Goal: Task Accomplishment & Management: Use online tool/utility

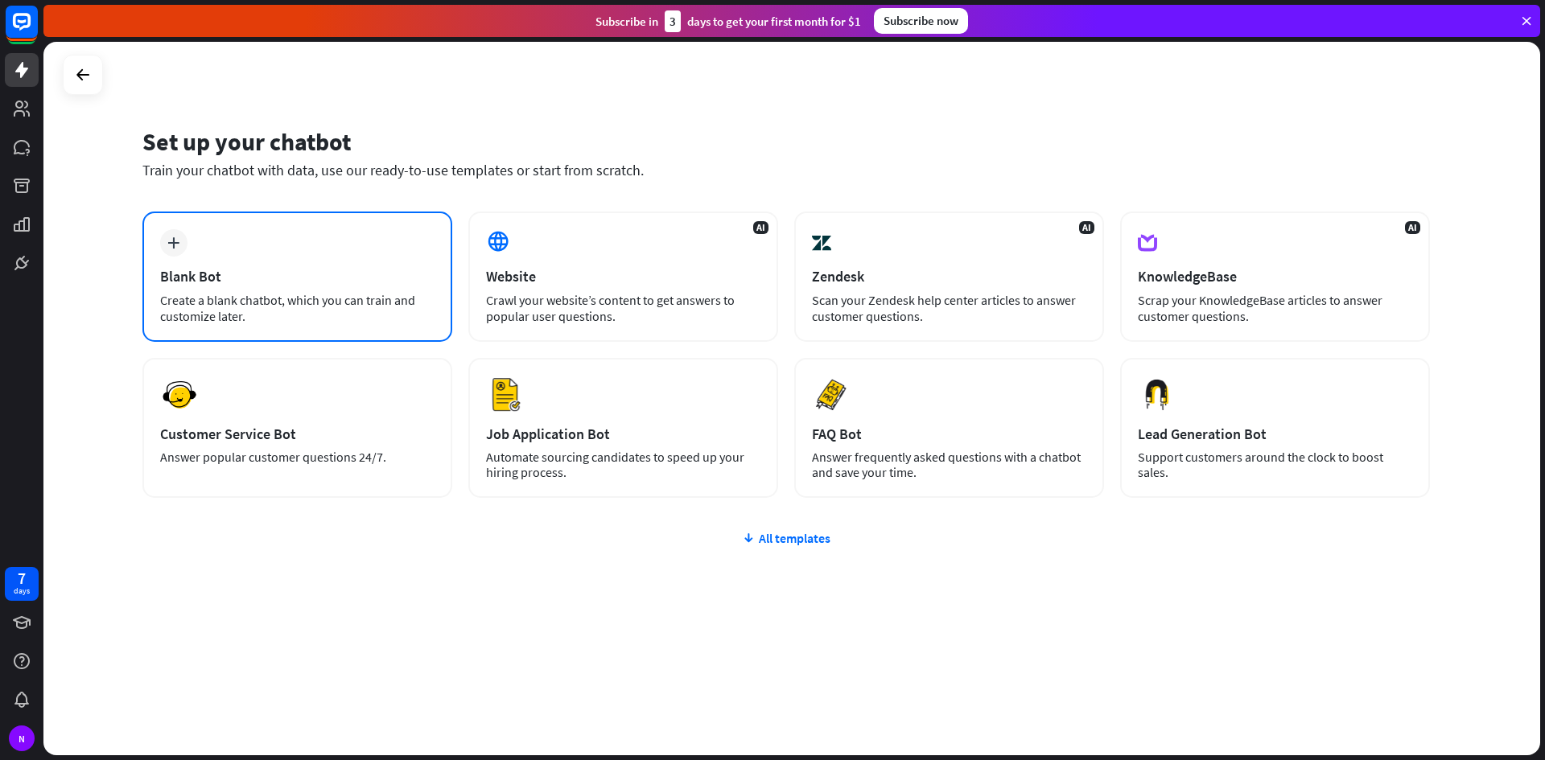
click at [159, 286] on div "plus Blank Bot Create a blank chatbot, which you can train and customize later." at bounding box center [297, 277] width 310 height 130
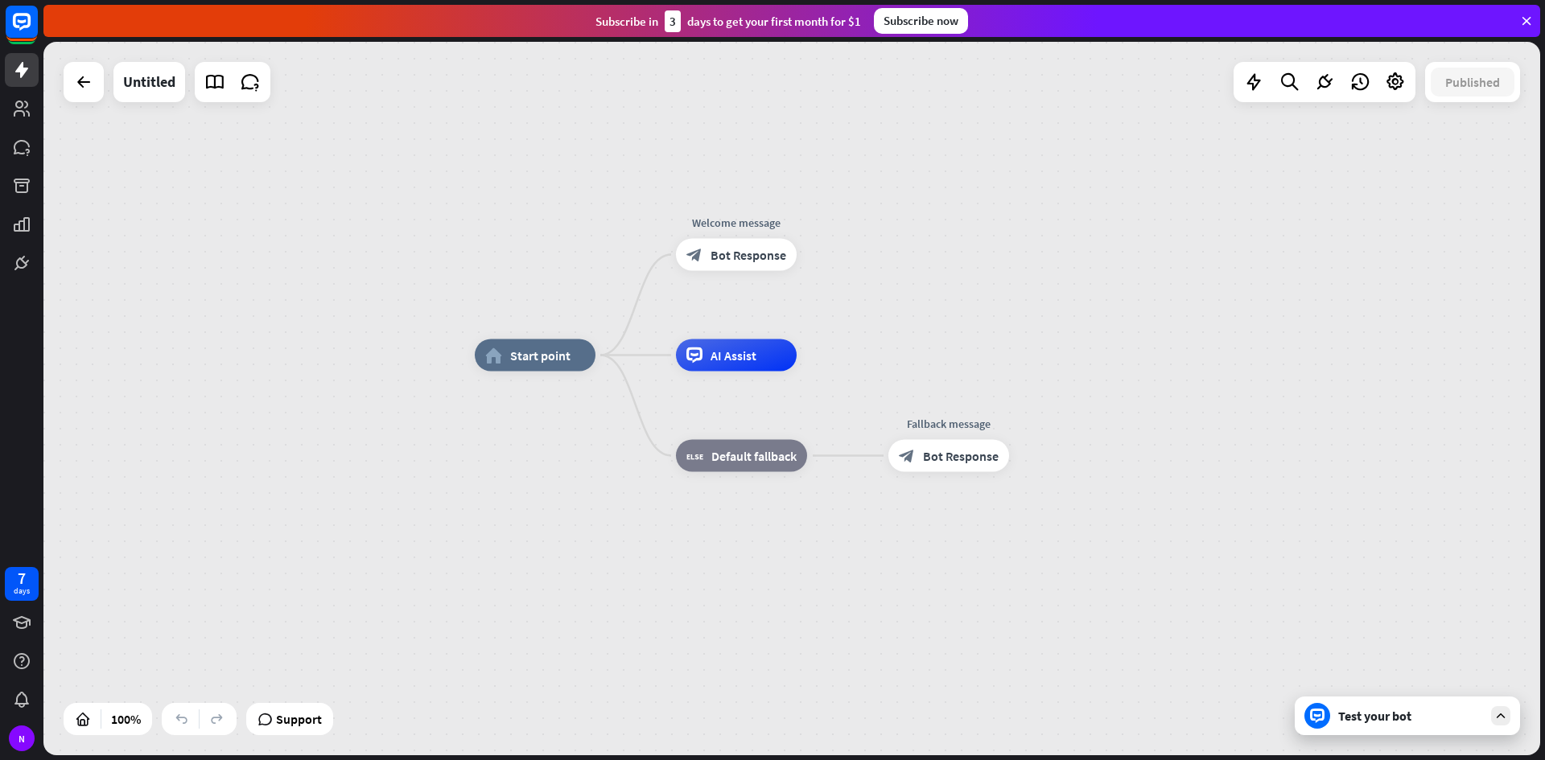
drag, startPoint x: 80, startPoint y: 319, endPoint x: 218, endPoint y: 279, distance: 143.3
click at [218, 279] on div "home_2 Start point Welcome message block_bot_response Bot Response AI Assist bl…" at bounding box center [791, 399] width 1496 height 714
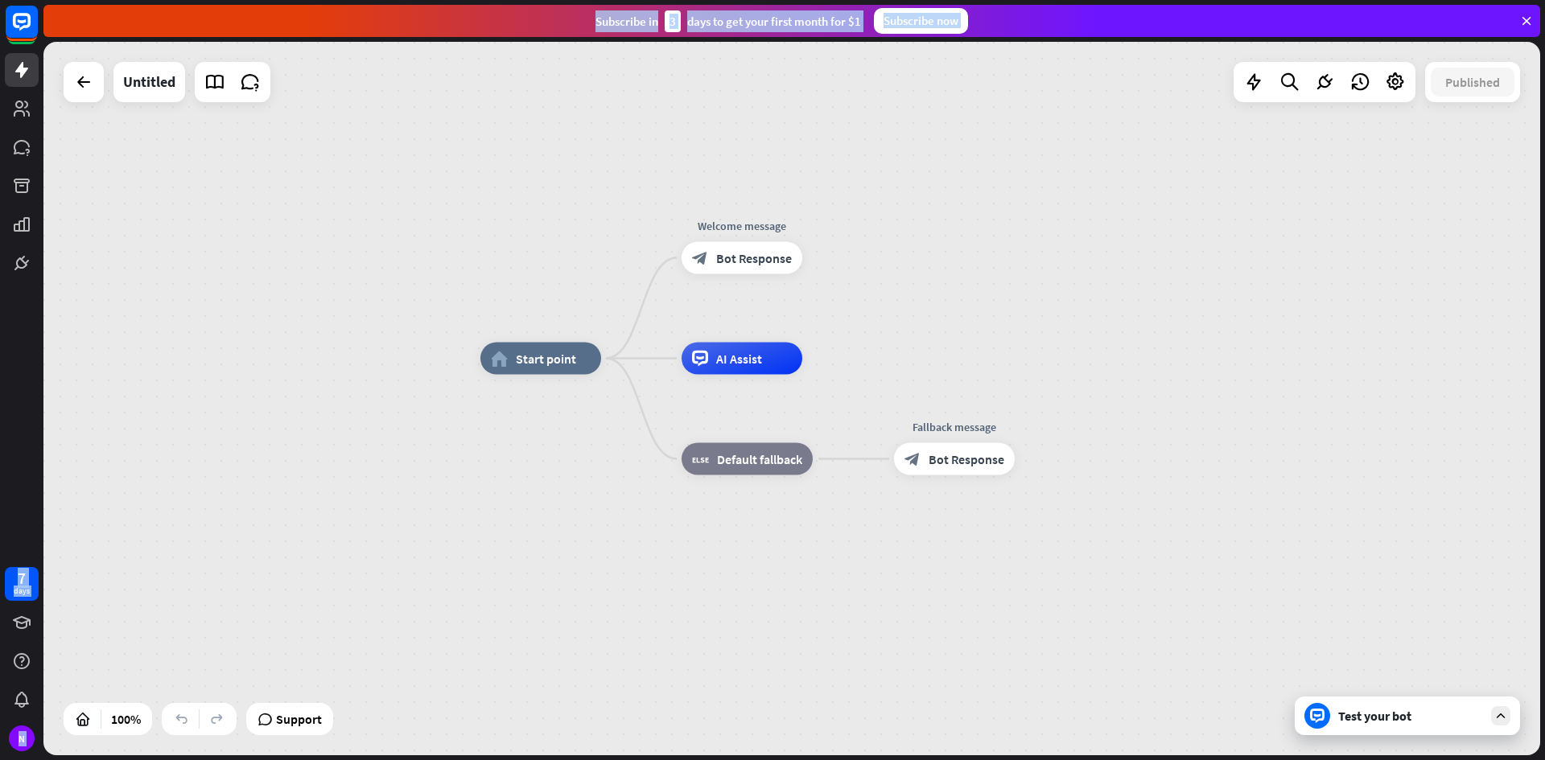
drag, startPoint x: 1544, startPoint y: 652, endPoint x: 1544, endPoint y: 666, distance: 14.5
click at [1544, 666] on div "7 days N close Product Help First steps Get started with ChatBot Help Center Fo…" at bounding box center [772, 380] width 1545 height 760
drag, startPoint x: 0, startPoint y: 169, endPoint x: 781, endPoint y: 345, distance: 800.8
click at [860, 460] on div "7 days N close Product Help First steps Get started with ChatBot Help Center Fo…" at bounding box center [772, 380] width 1545 height 760
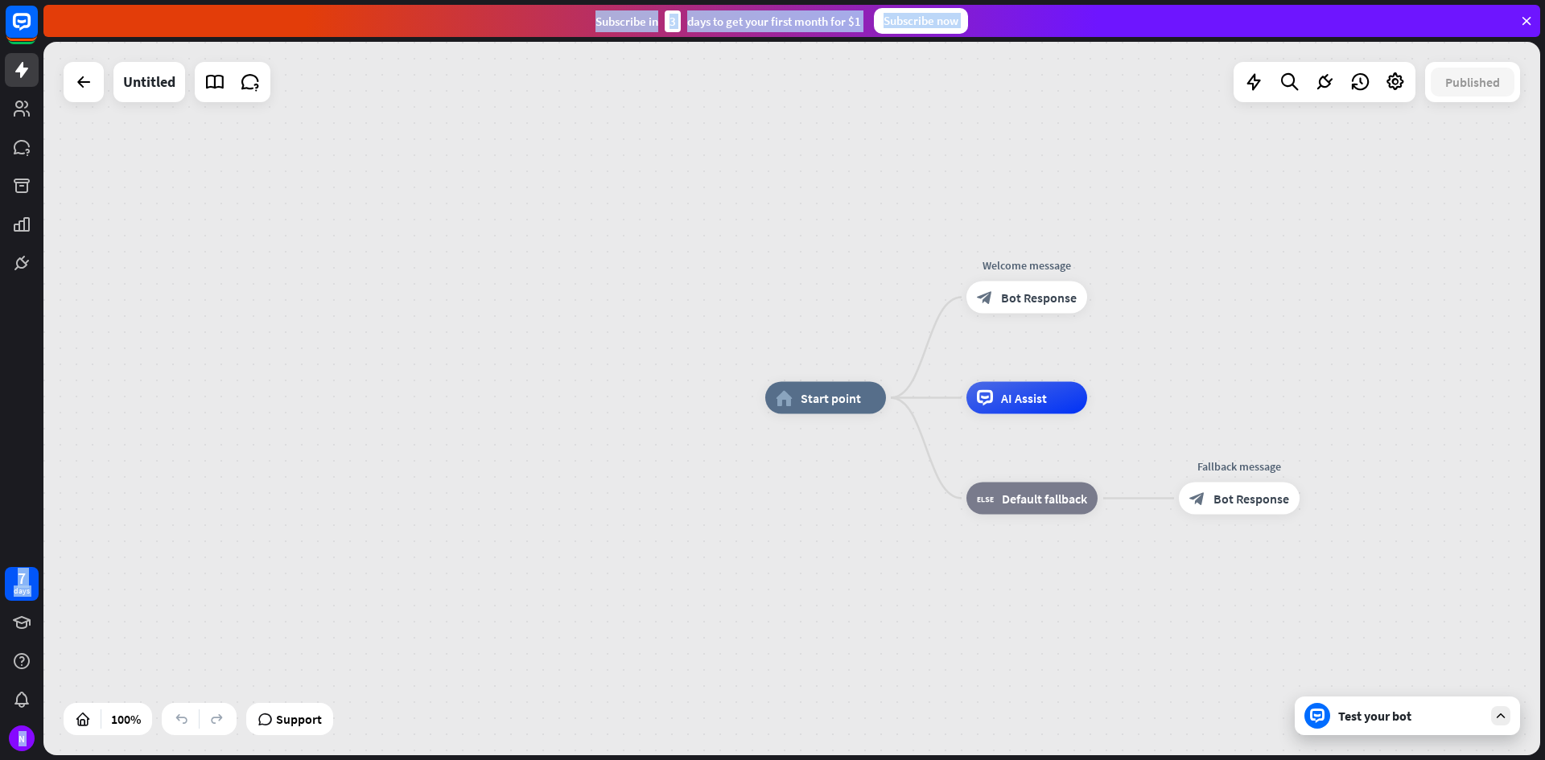
drag, startPoint x: 61, startPoint y: 146, endPoint x: 341, endPoint y: 183, distance: 282.4
click at [343, 184] on div "home_2 Start point Welcome message block_bot_response Bot Response AI Assist bl…" at bounding box center [791, 399] width 1496 height 714
drag, startPoint x: 0, startPoint y: 196, endPoint x: 896, endPoint y: 204, distance: 896.3
click at [905, 204] on div "7 days N close Product Help First steps Get started with ChatBot Help Center Fo…" at bounding box center [772, 380] width 1545 height 760
drag, startPoint x: 0, startPoint y: 201, endPoint x: 219, endPoint y: 222, distance: 219.8
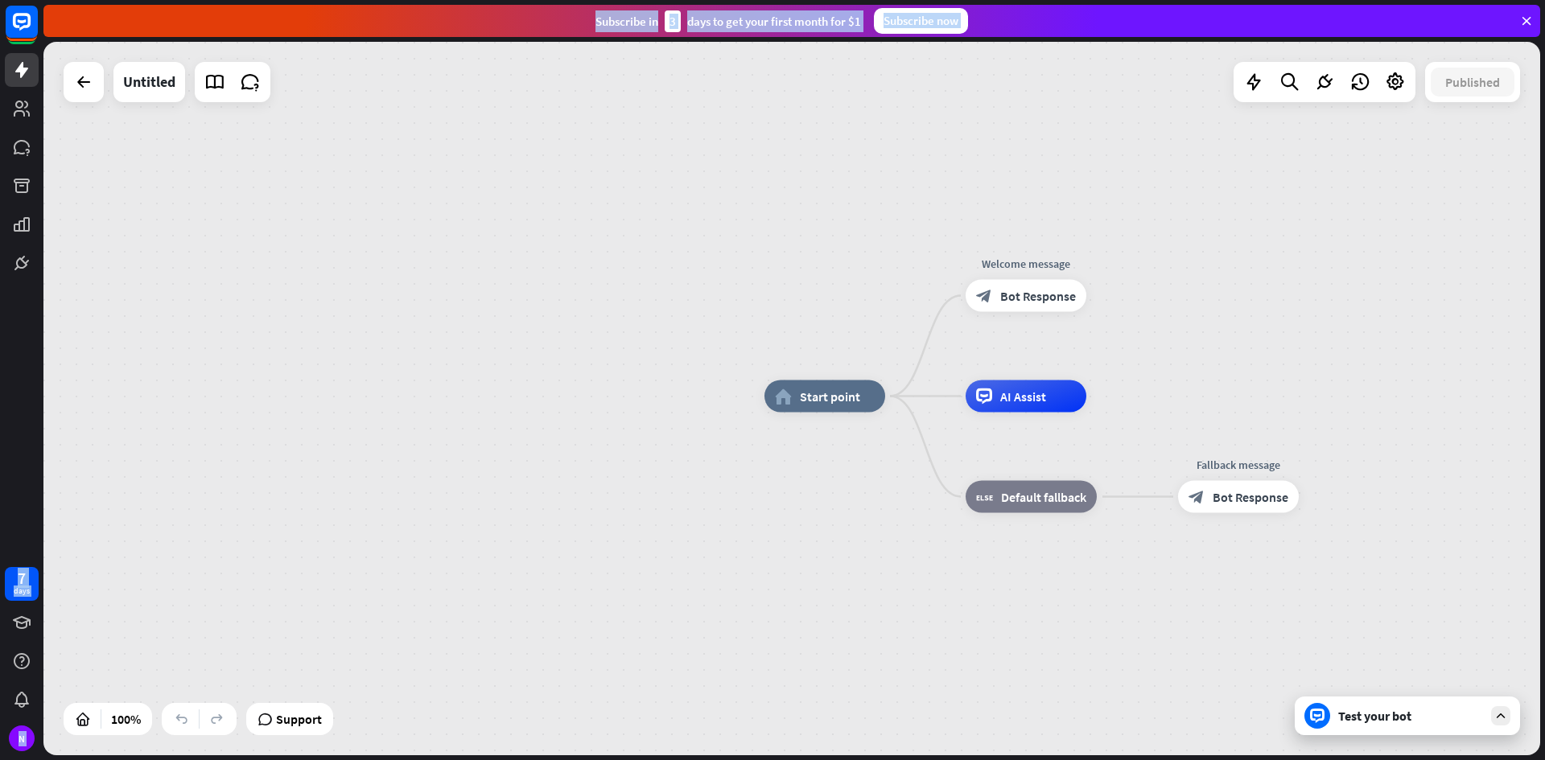
click at [219, 222] on div "7 days N close Product Help First steps Get started with ChatBot Help Center Fo…" at bounding box center [772, 380] width 1545 height 760
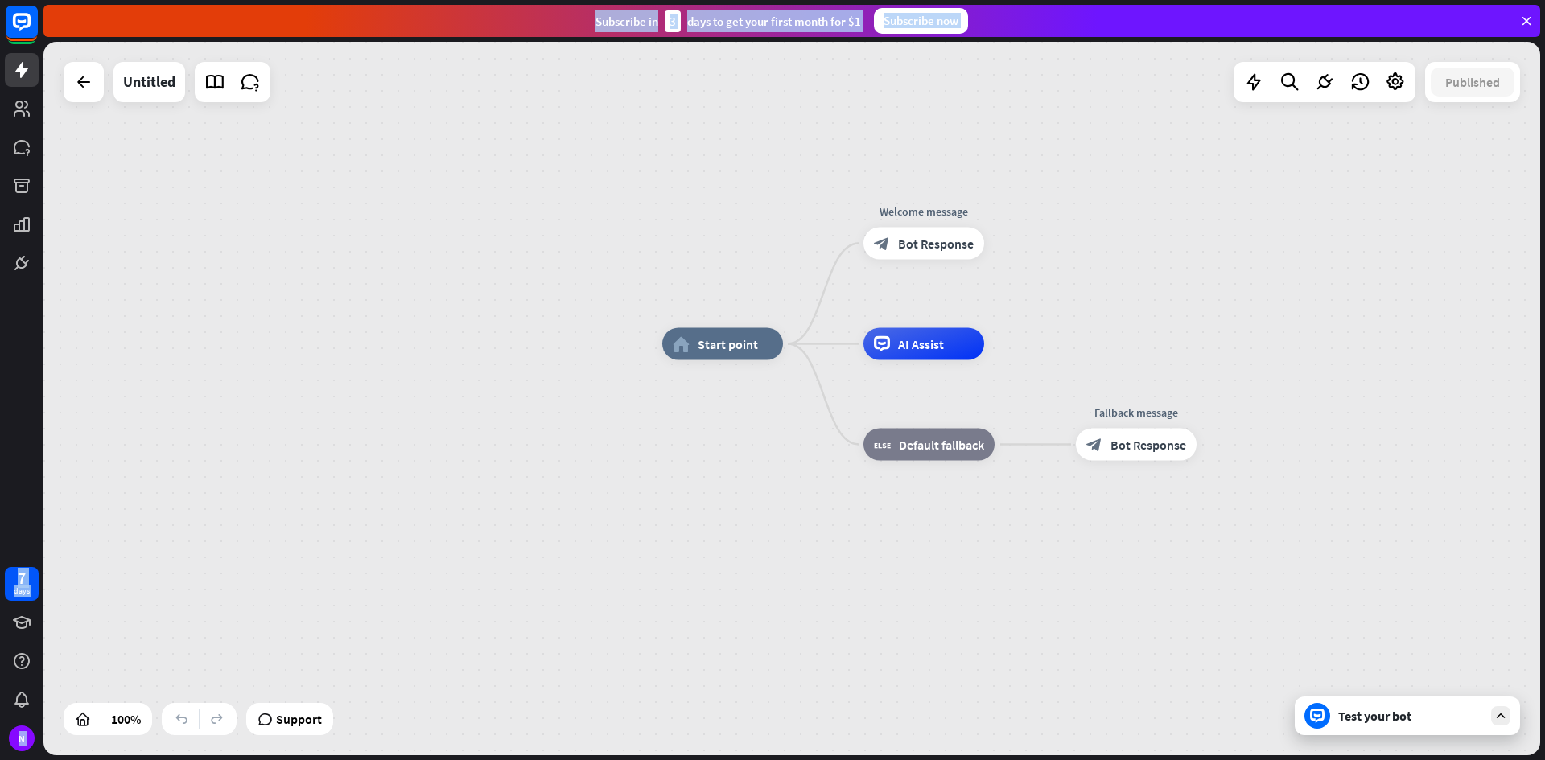
drag, startPoint x: 634, startPoint y: 259, endPoint x: 354, endPoint y: 175, distance: 292.5
click at [354, 175] on div "home_2 Start point Welcome message block_bot_response Bot Response AI Assist bl…" at bounding box center [791, 399] width 1496 height 714
click at [1347, 726] on div "Test your bot" at bounding box center [1407, 716] width 225 height 39
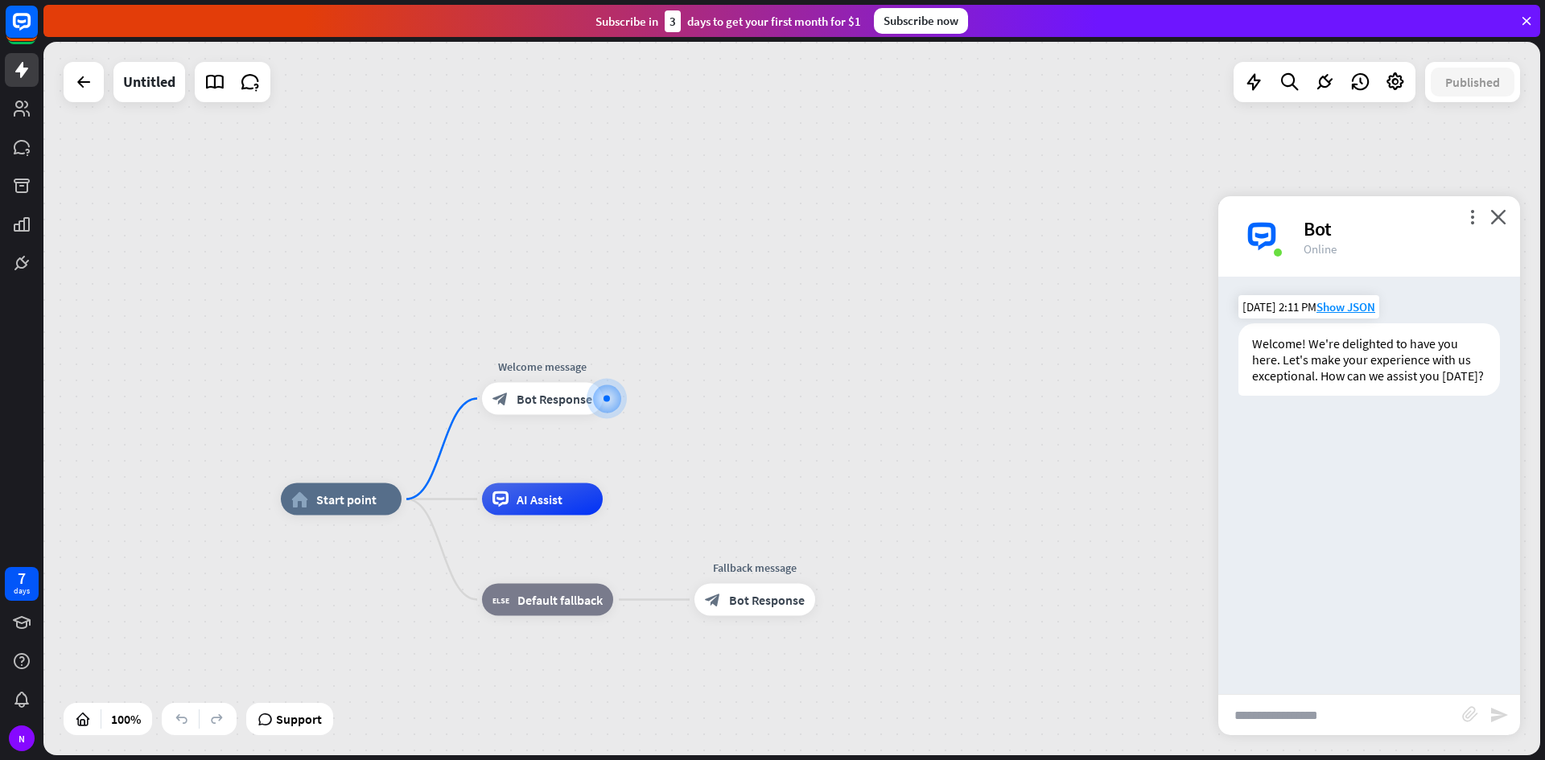
click at [1289, 342] on div "Welcome! We're delighted to have you here. Let's make your experience with us e…" at bounding box center [1368, 359] width 261 height 72
click at [1323, 250] on div "Online" at bounding box center [1401, 248] width 197 height 15
click at [1253, 311] on div "Bot" at bounding box center [1256, 308] width 36 height 14
click at [608, 402] on div at bounding box center [607, 399] width 16 height 16
click at [620, 396] on icon "plus" at bounding box center [623, 398] width 12 height 11
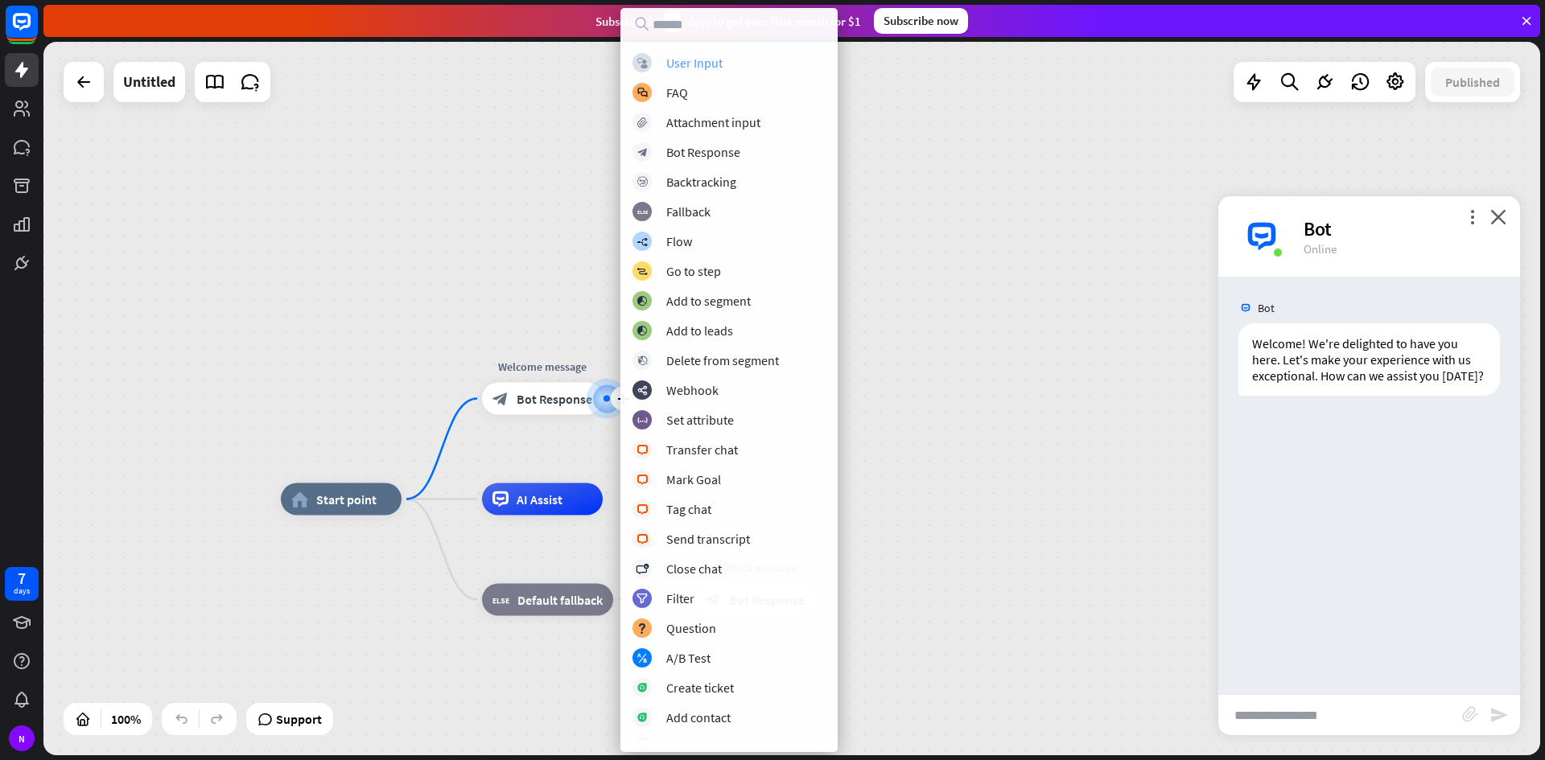
click at [751, 71] on div "block_user_input User Input" at bounding box center [728, 62] width 193 height 19
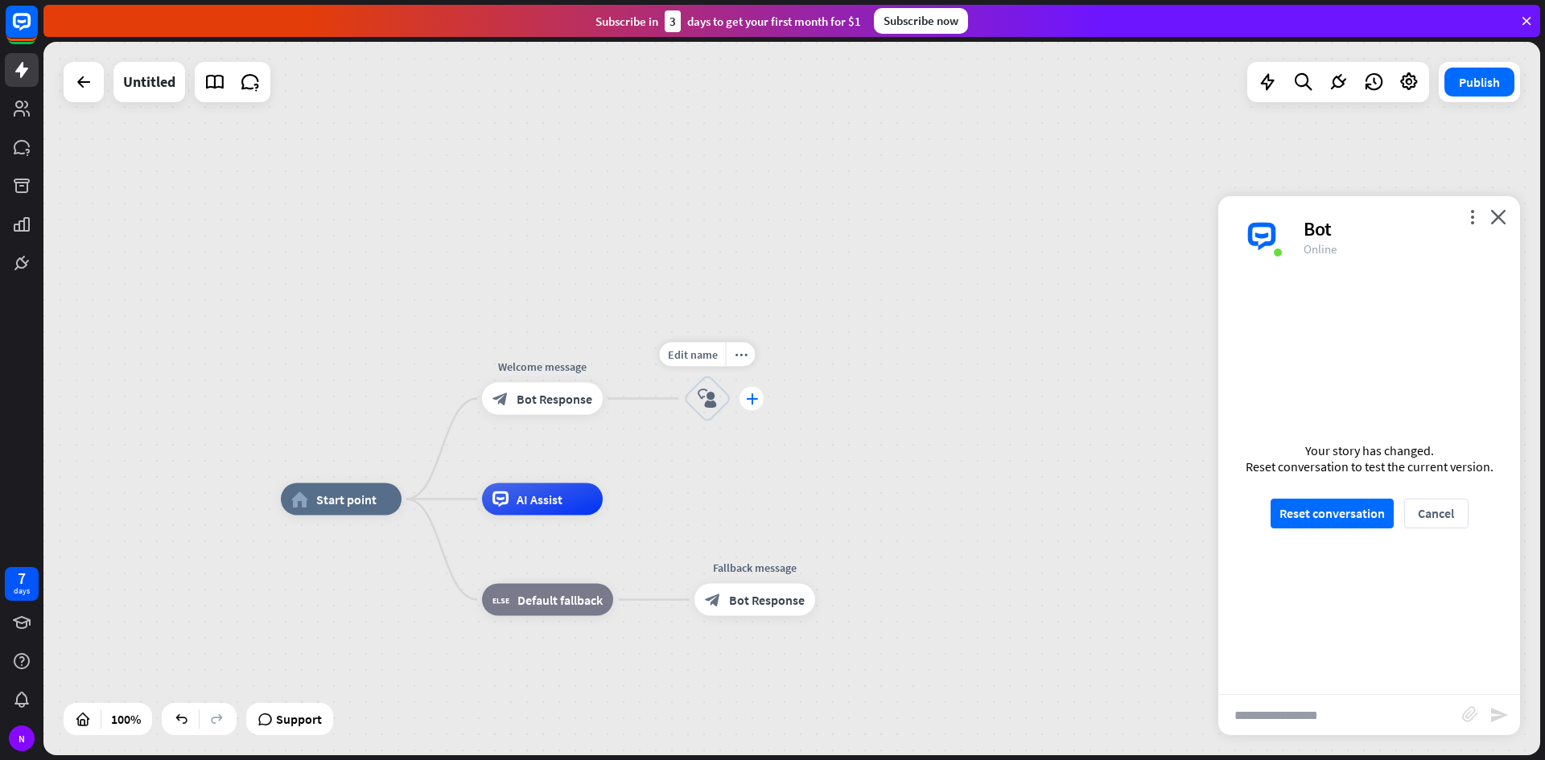
click at [749, 404] on div "plus" at bounding box center [751, 399] width 24 height 24
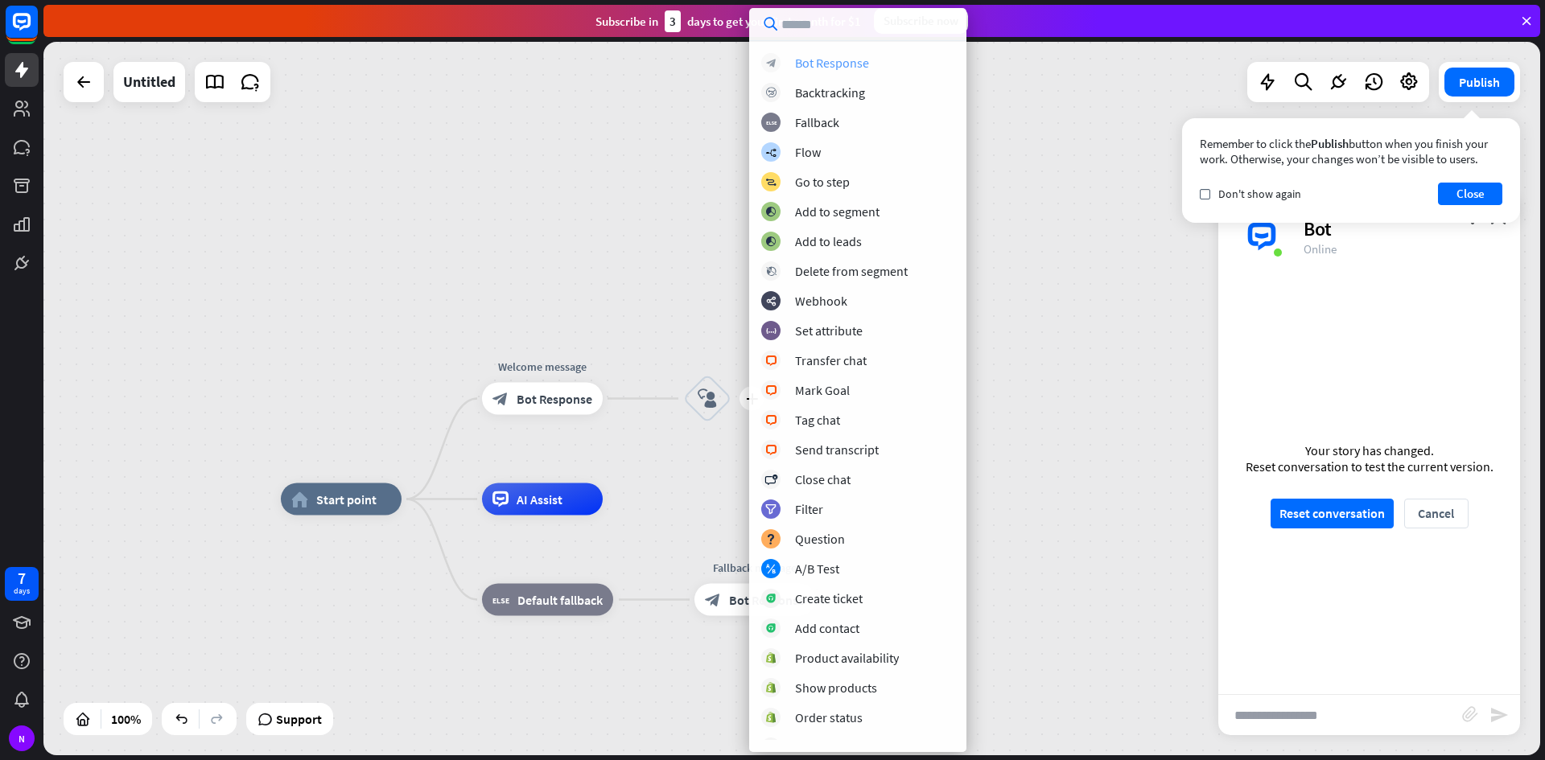
click at [882, 53] on div "block_bot_response Bot Response" at bounding box center [857, 62] width 193 height 19
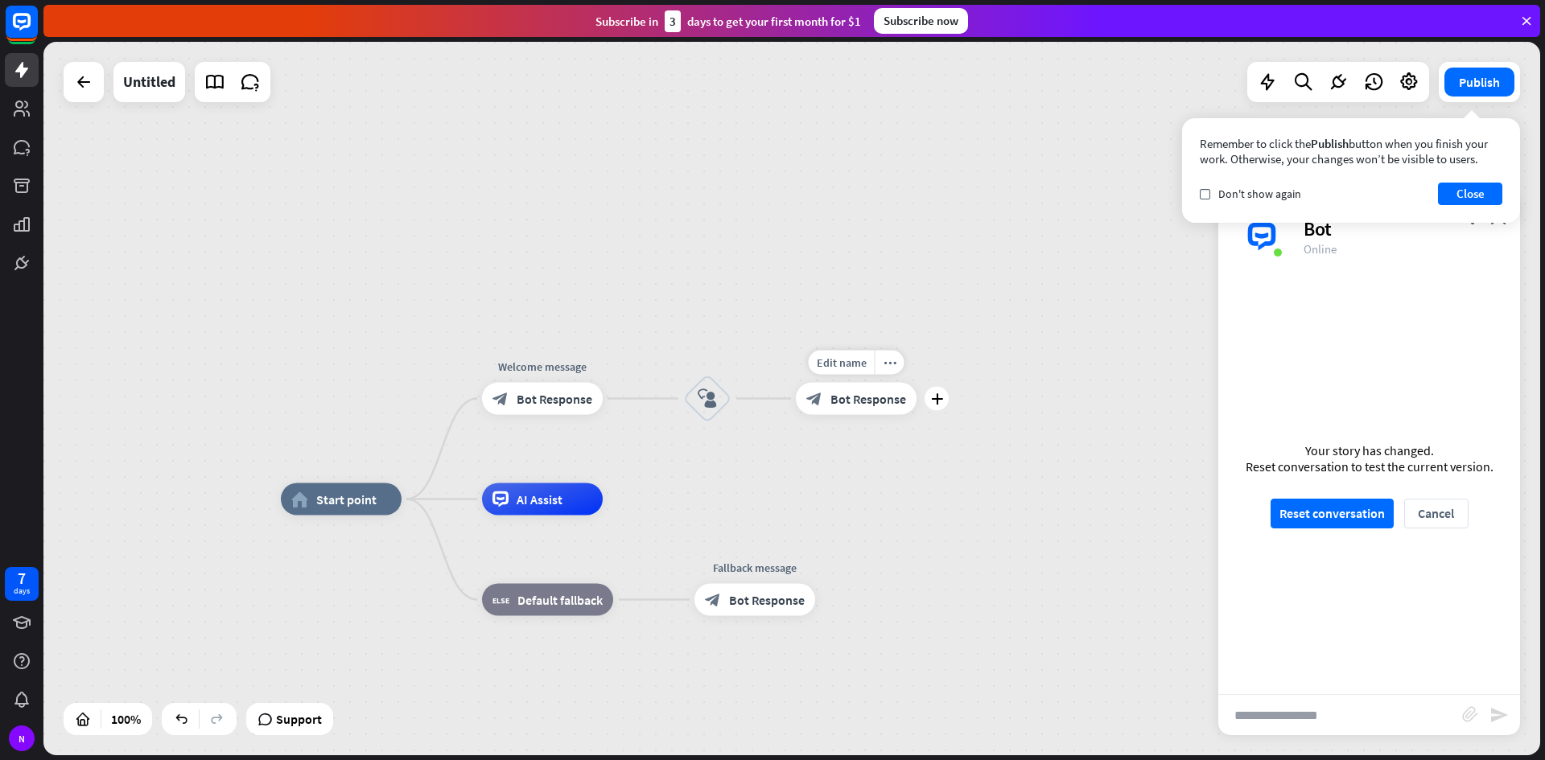
click at [887, 409] on div "block_bot_response Bot Response" at bounding box center [856, 399] width 121 height 32
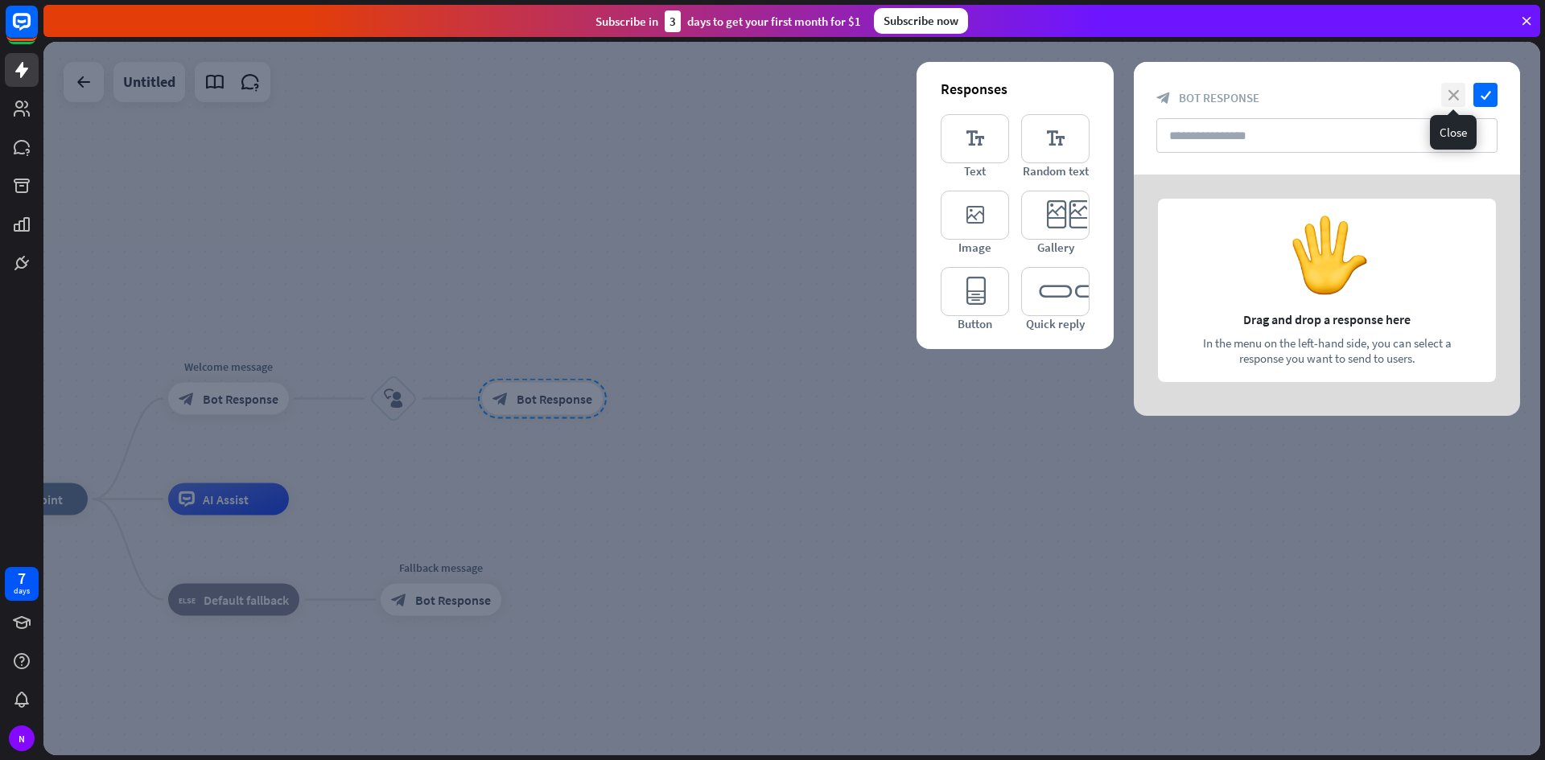
click at [1456, 102] on icon "close" at bounding box center [1453, 95] width 24 height 24
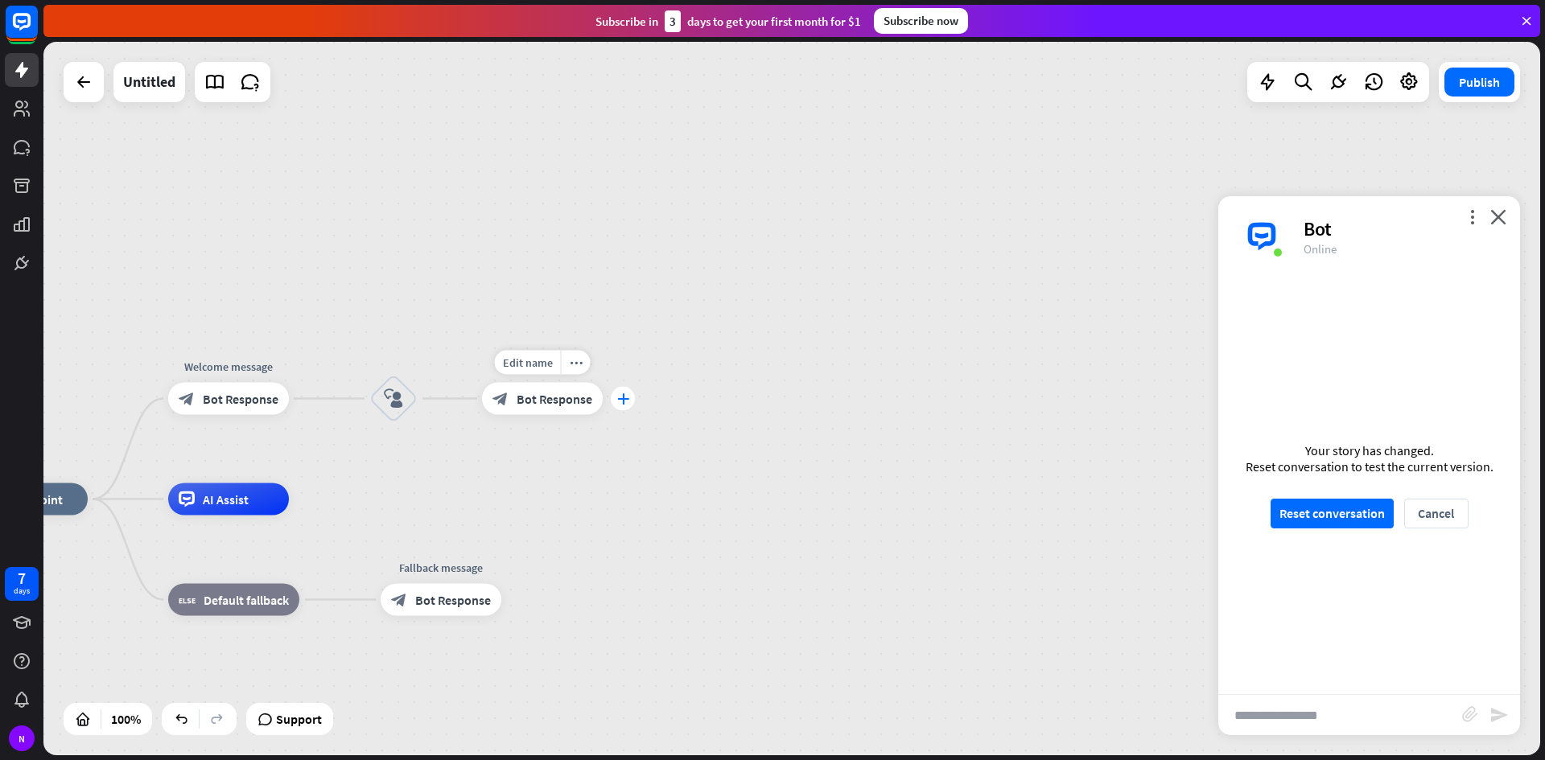
click at [618, 401] on icon "plus" at bounding box center [623, 398] width 12 height 11
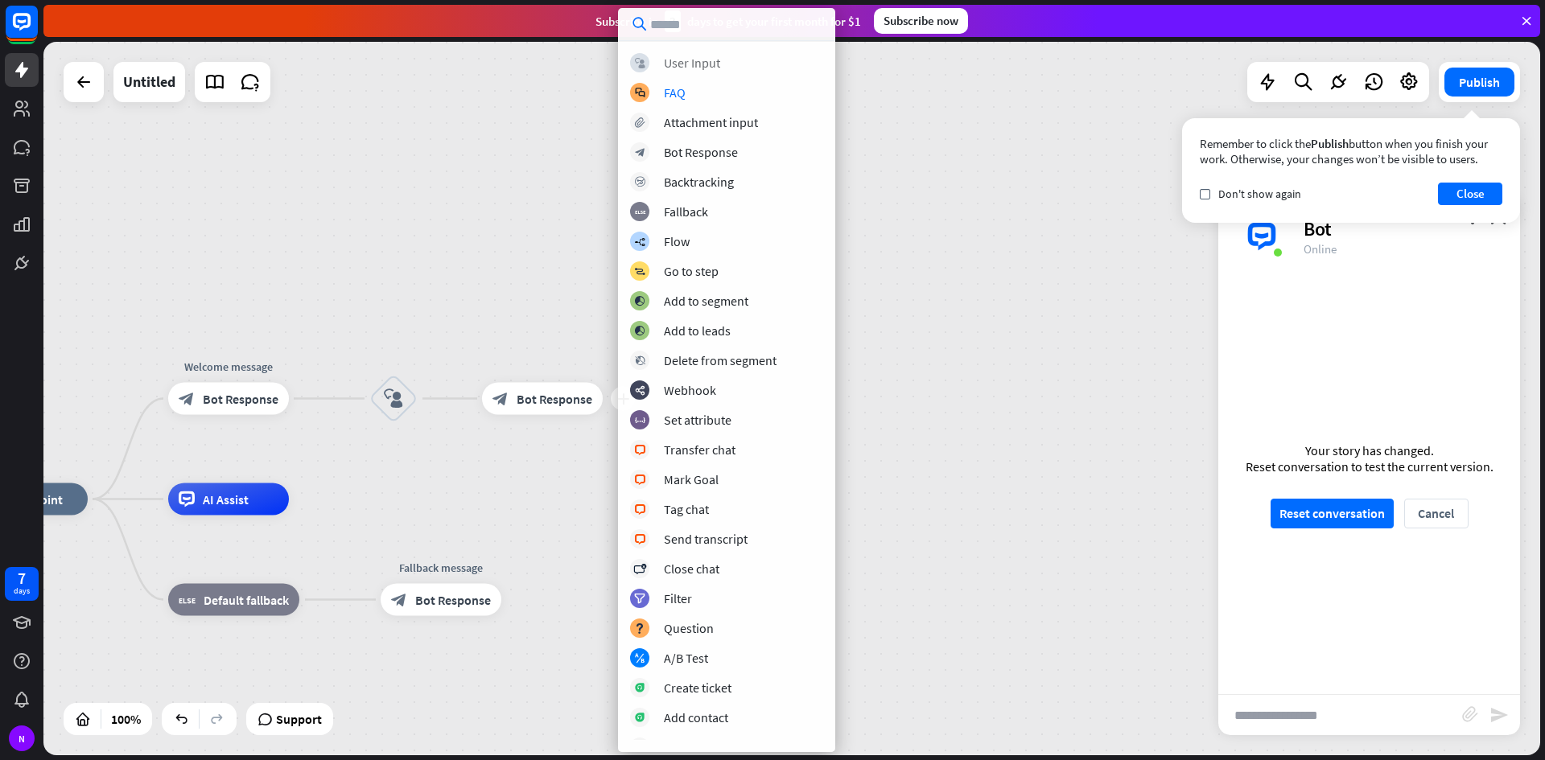
click at [747, 72] on div "block_user_input User Input block_faq FAQ block_attachment Attachment input blo…" at bounding box center [726, 396] width 217 height 687
click at [747, 71] on div "block_user_input User Input" at bounding box center [726, 62] width 193 height 19
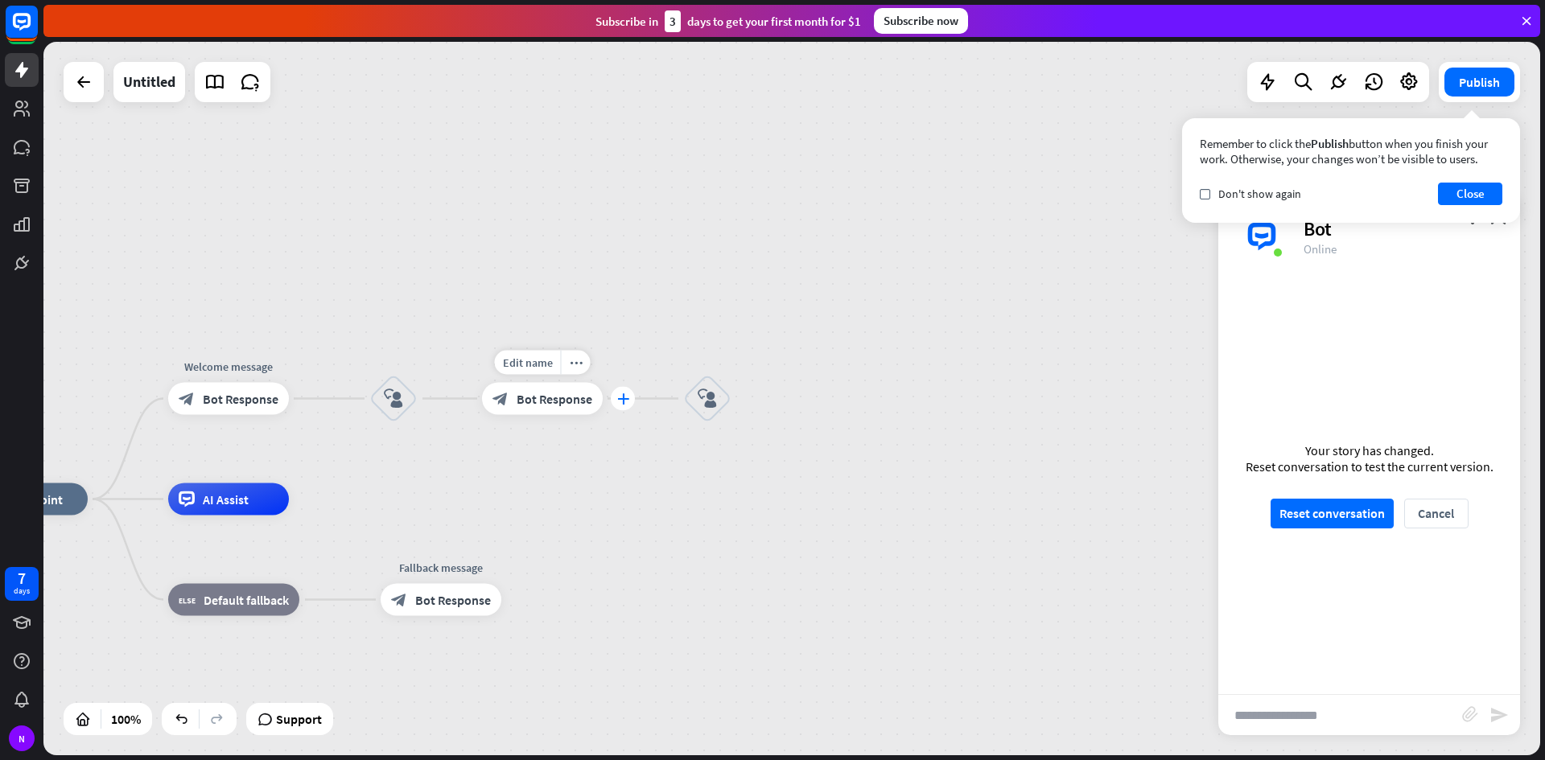
click at [617, 398] on icon "plus" at bounding box center [623, 398] width 12 height 11
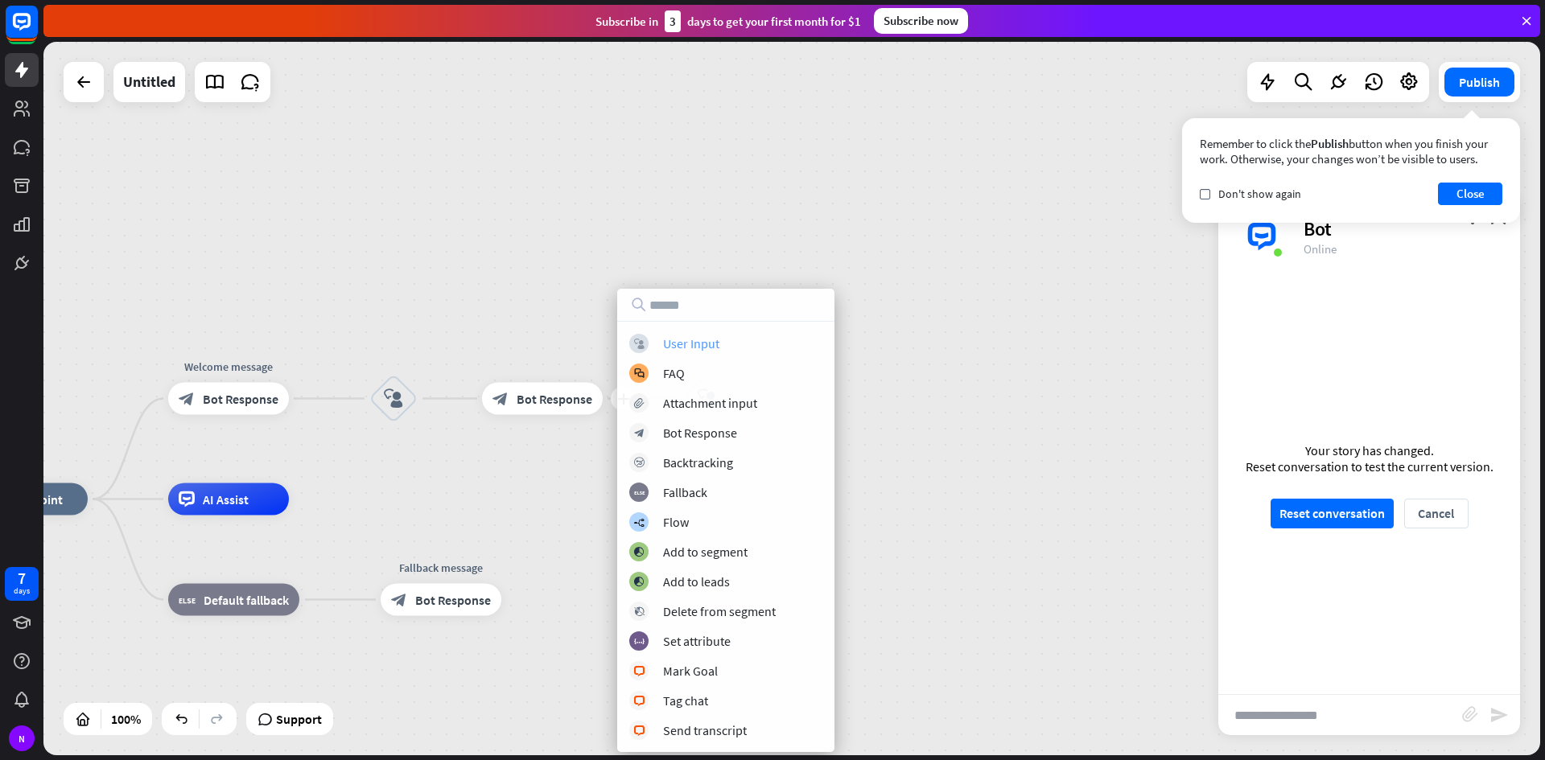
click at [725, 342] on div "block_user_input User Input" at bounding box center [725, 343] width 193 height 19
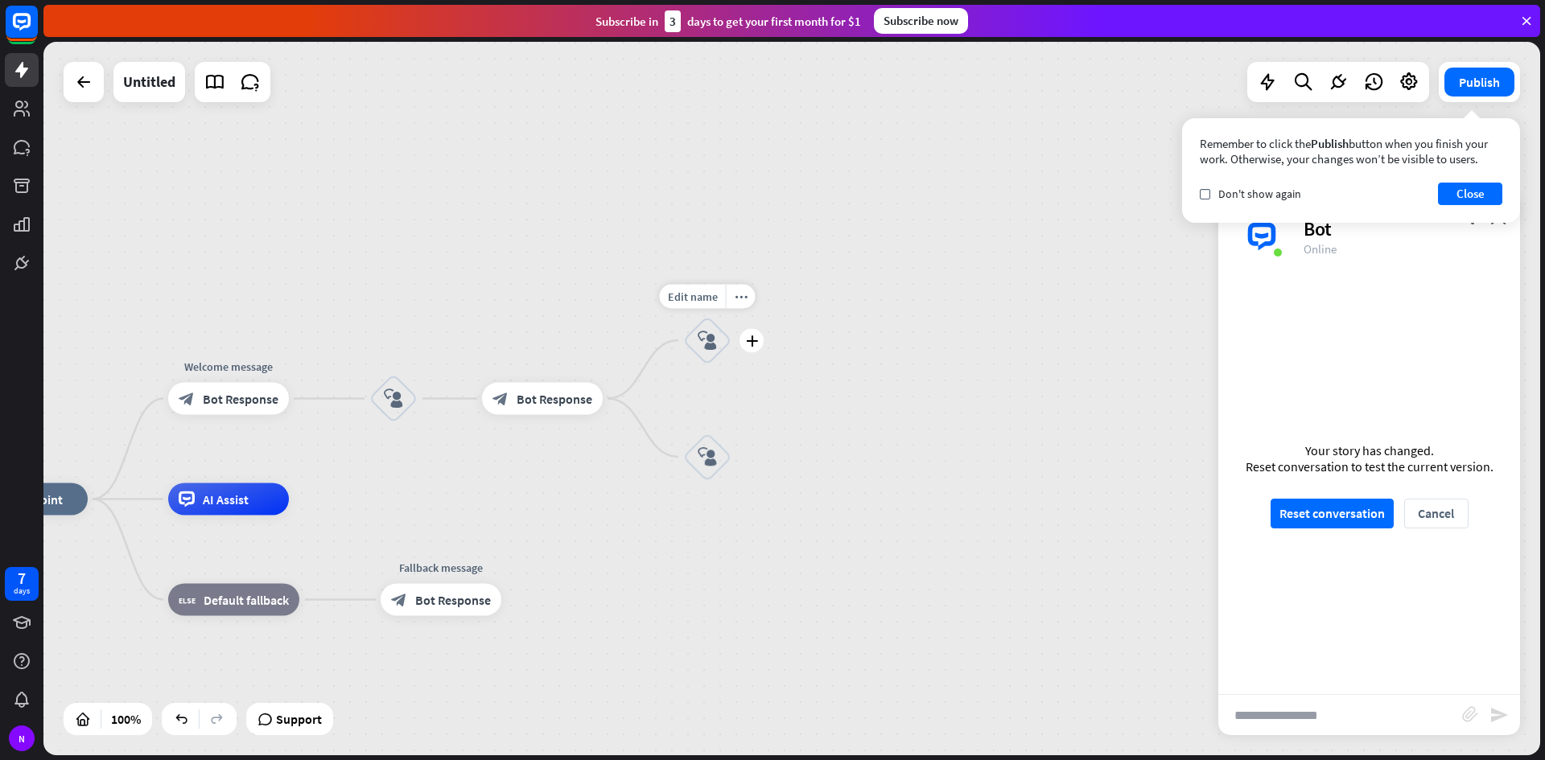
click at [716, 338] on icon "block_user_input" at bounding box center [707, 340] width 19 height 19
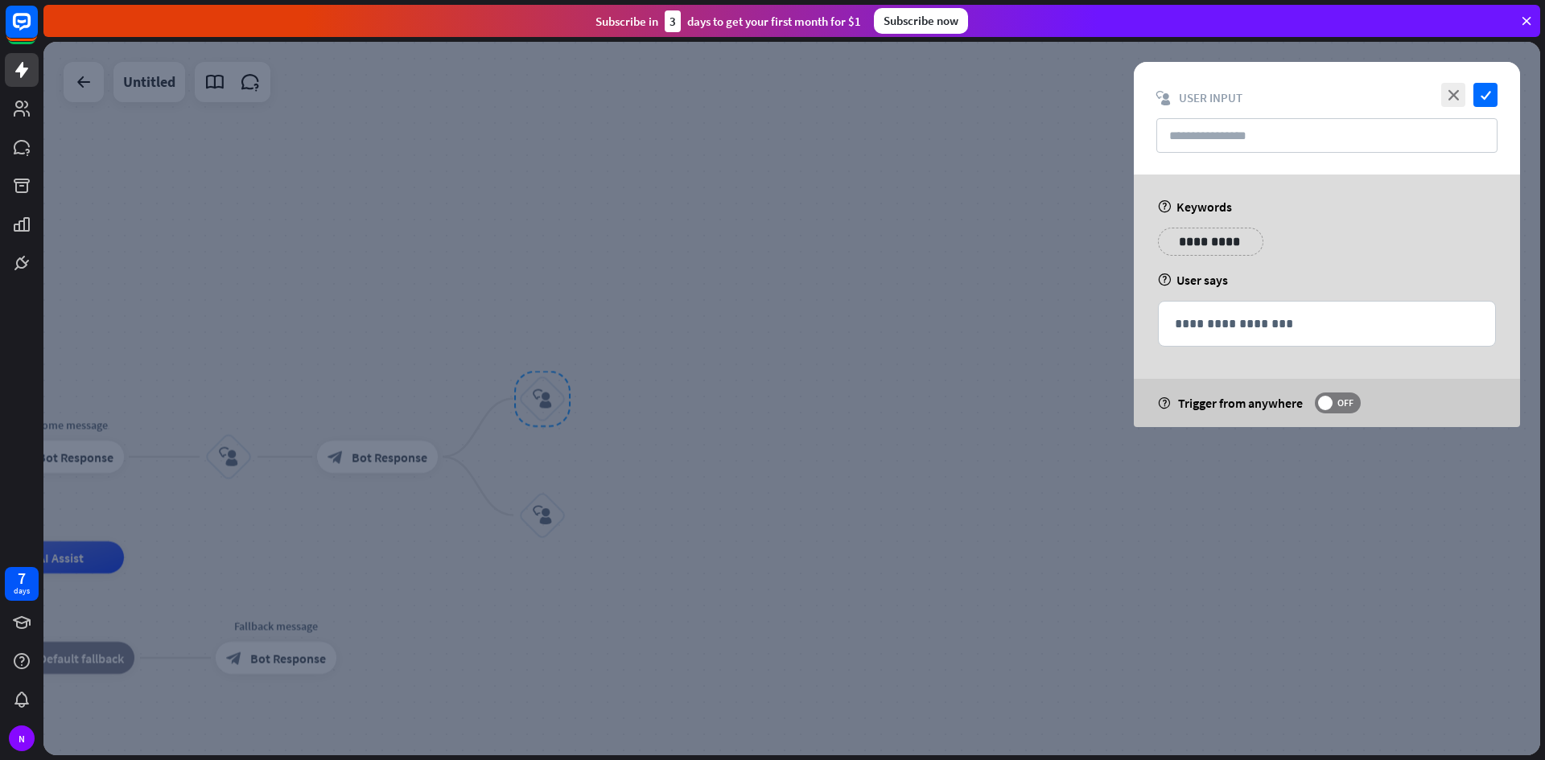
click at [1240, 245] on div "**********" at bounding box center [1210, 242] width 105 height 28
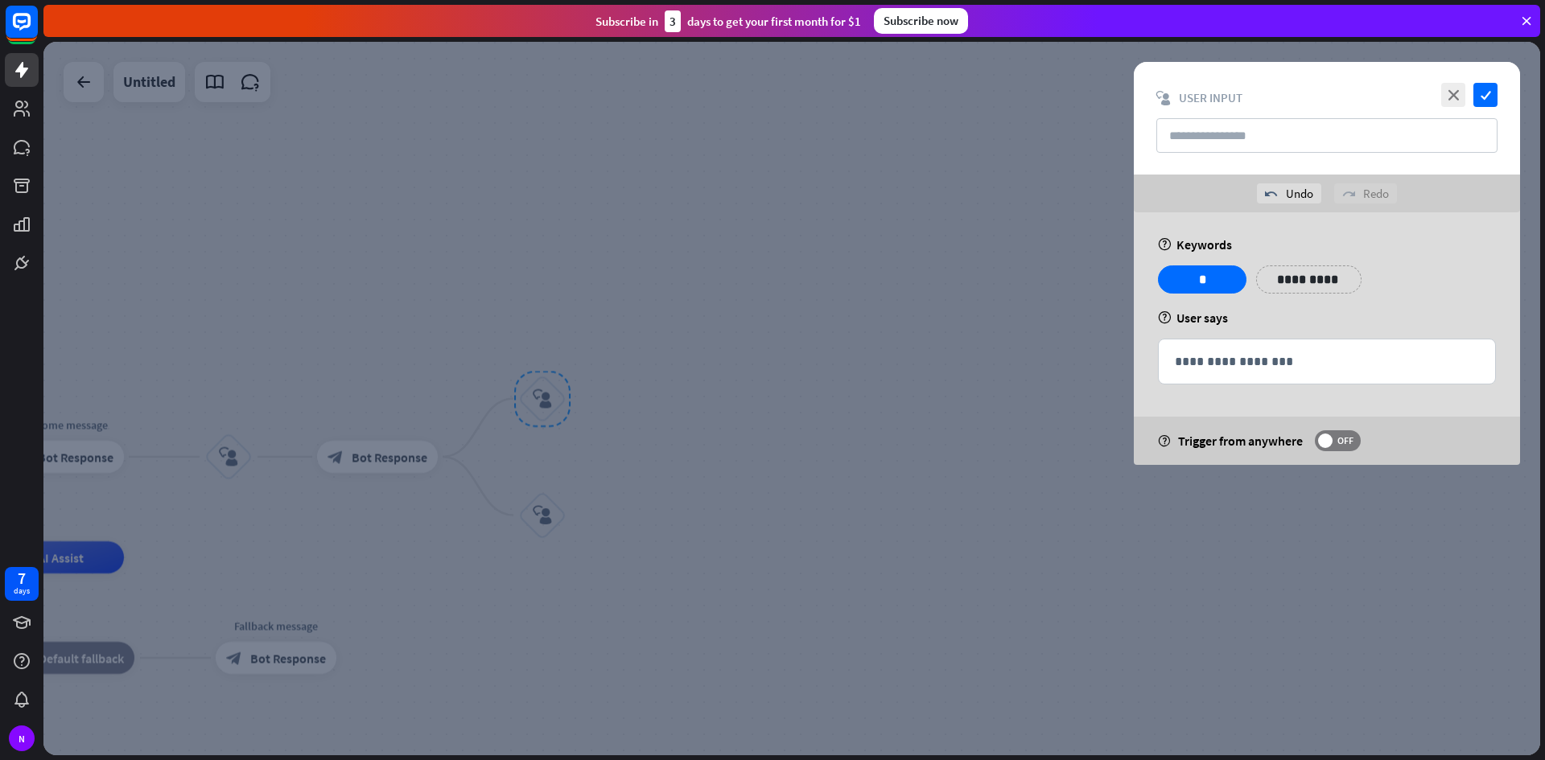
drag, startPoint x: 1499, startPoint y: 90, endPoint x: 1491, endPoint y: 93, distance: 8.4
click at [1498, 91] on div "close check block_user_input User Input" at bounding box center [1327, 118] width 386 height 113
click at [1488, 93] on icon "check" at bounding box center [1485, 95] width 24 height 24
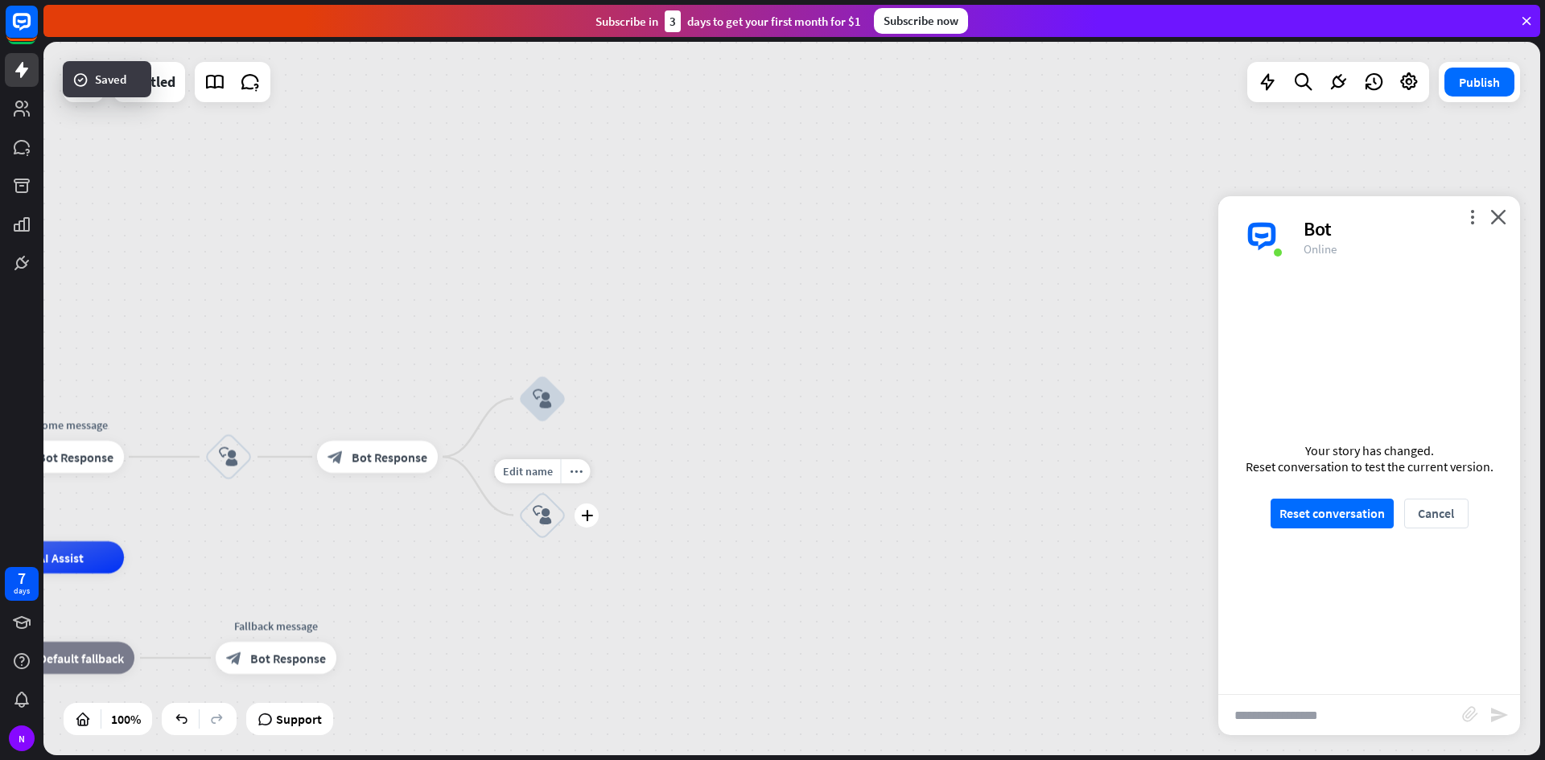
click at [564, 514] on div "block_user_input" at bounding box center [542, 516] width 48 height 48
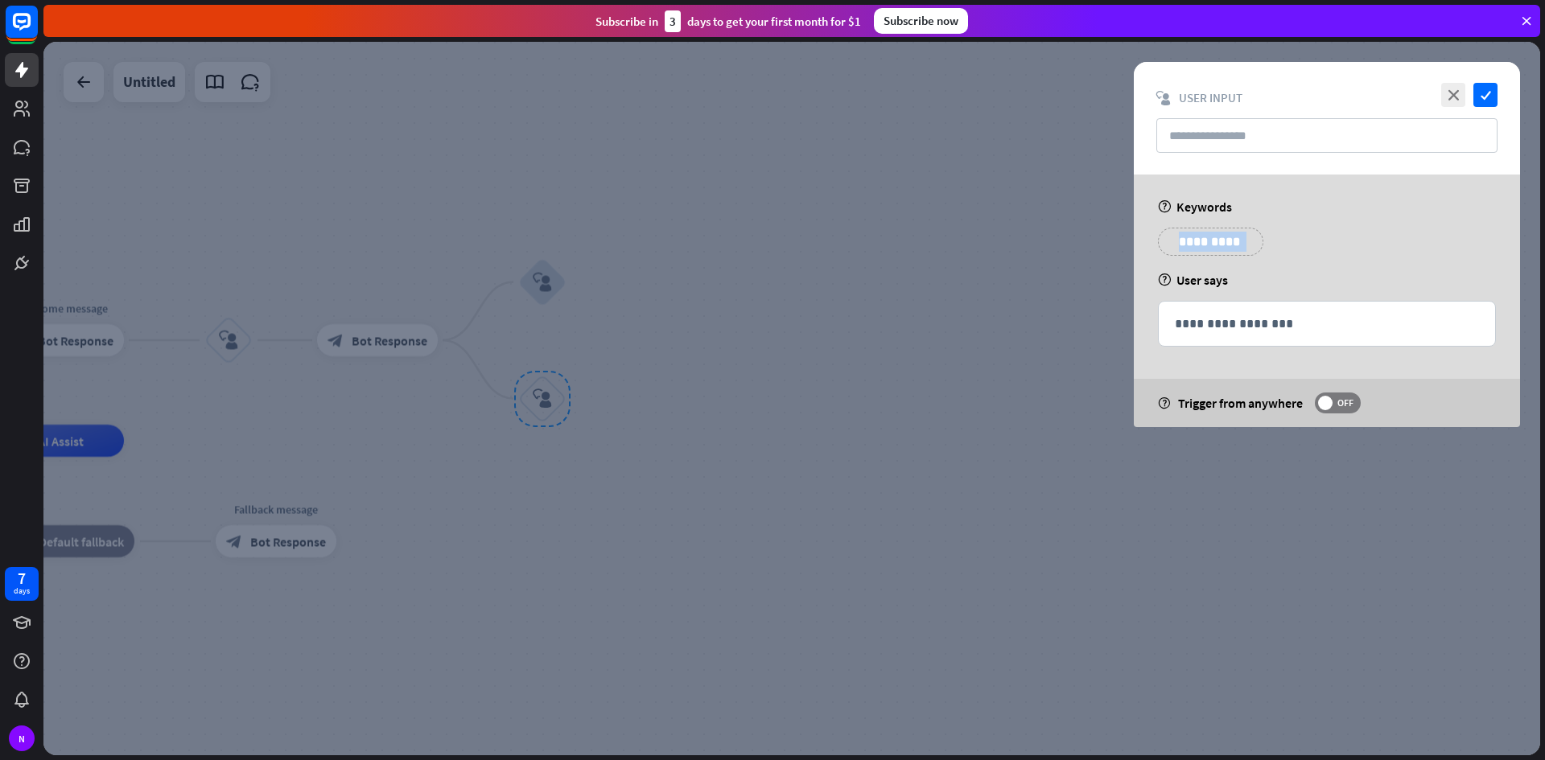
click at [1194, 251] on div "**********" at bounding box center [1210, 242] width 105 height 28
click at [1204, 245] on p "**********" at bounding box center [1210, 242] width 81 height 20
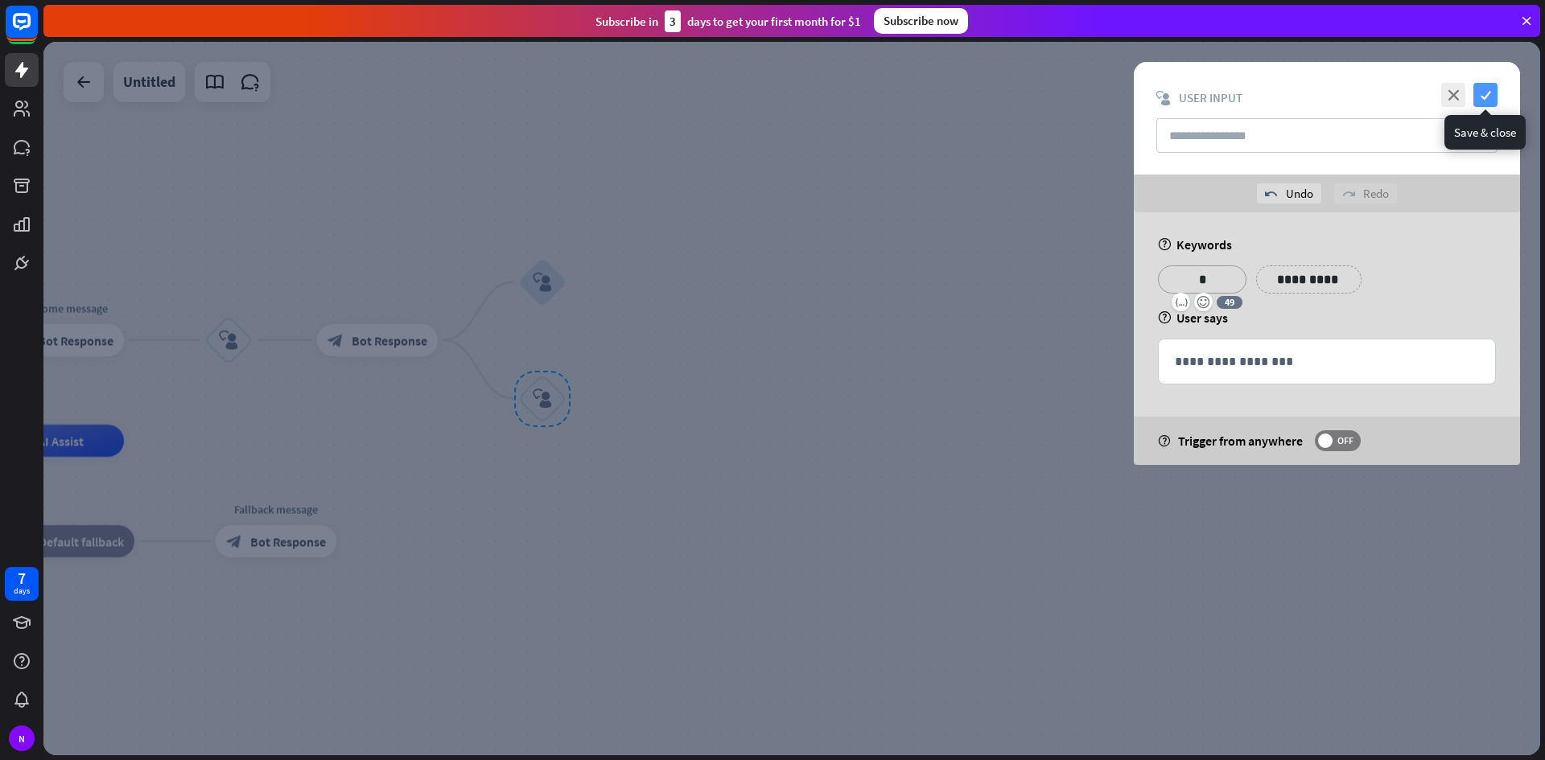
click at [1485, 93] on icon "check" at bounding box center [1485, 95] width 24 height 24
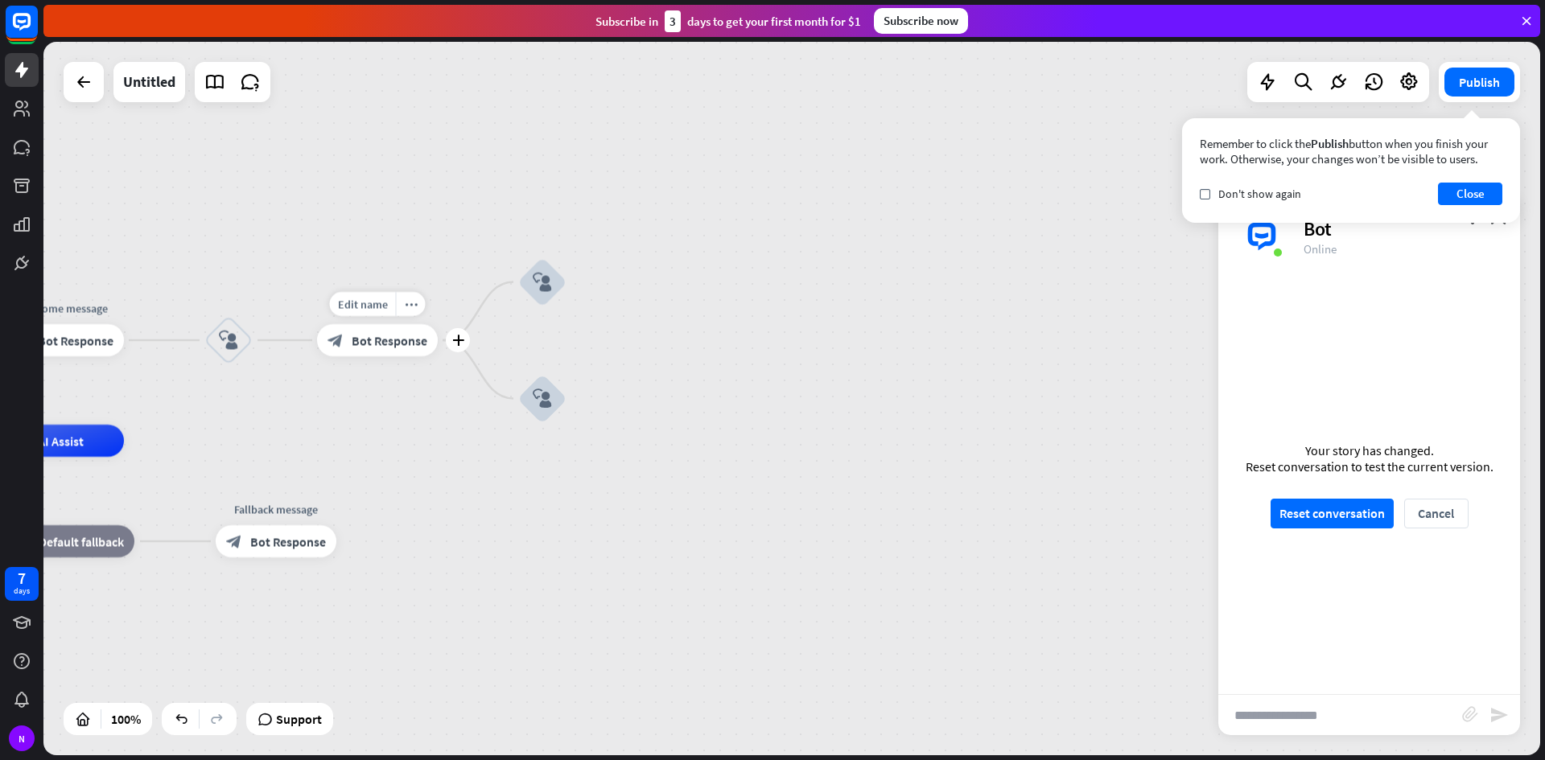
click at [391, 348] on div "block_bot_response Bot Response" at bounding box center [377, 340] width 121 height 32
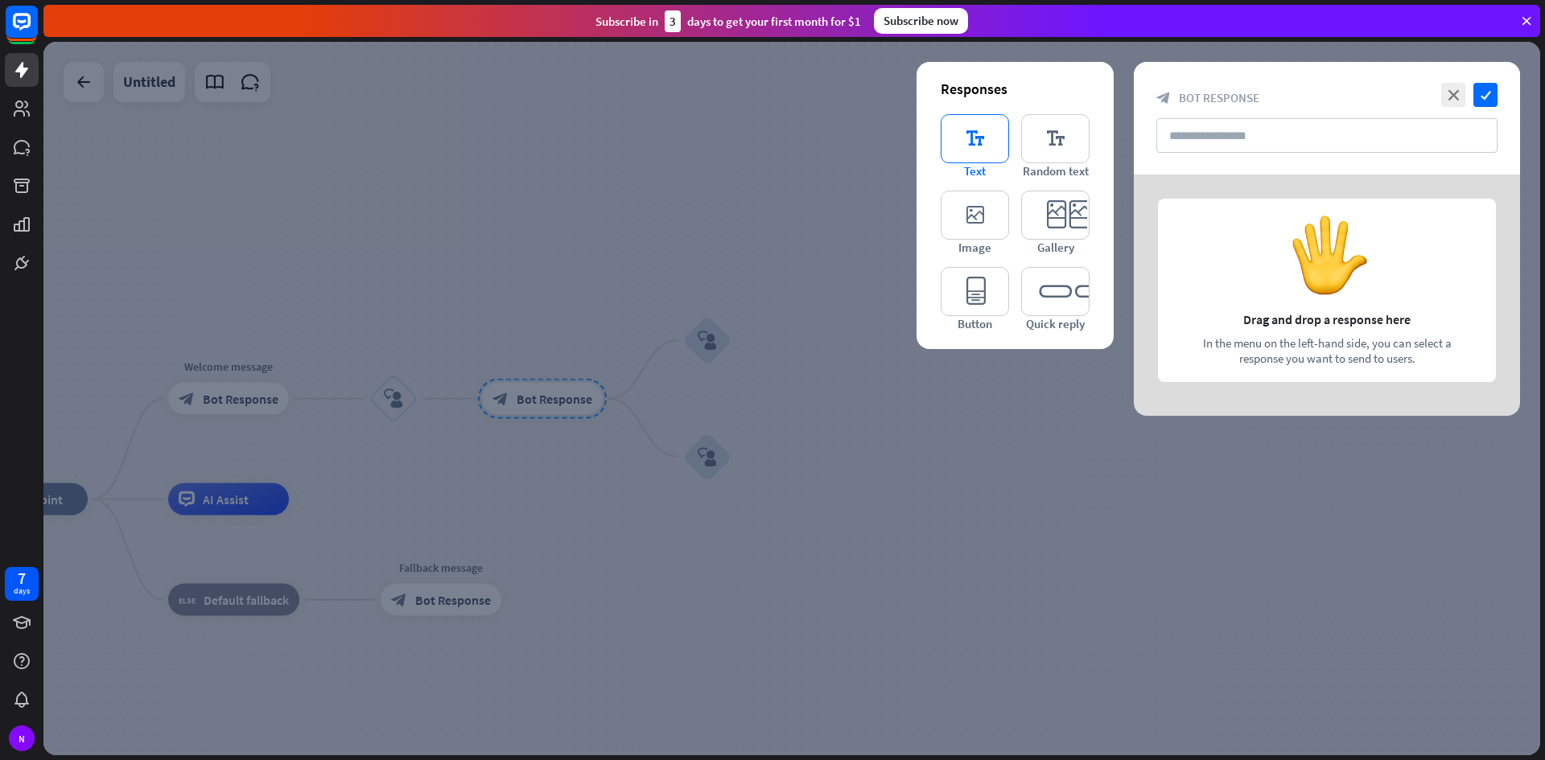
click at [942, 135] on icon "editor_text" at bounding box center [975, 138] width 68 height 49
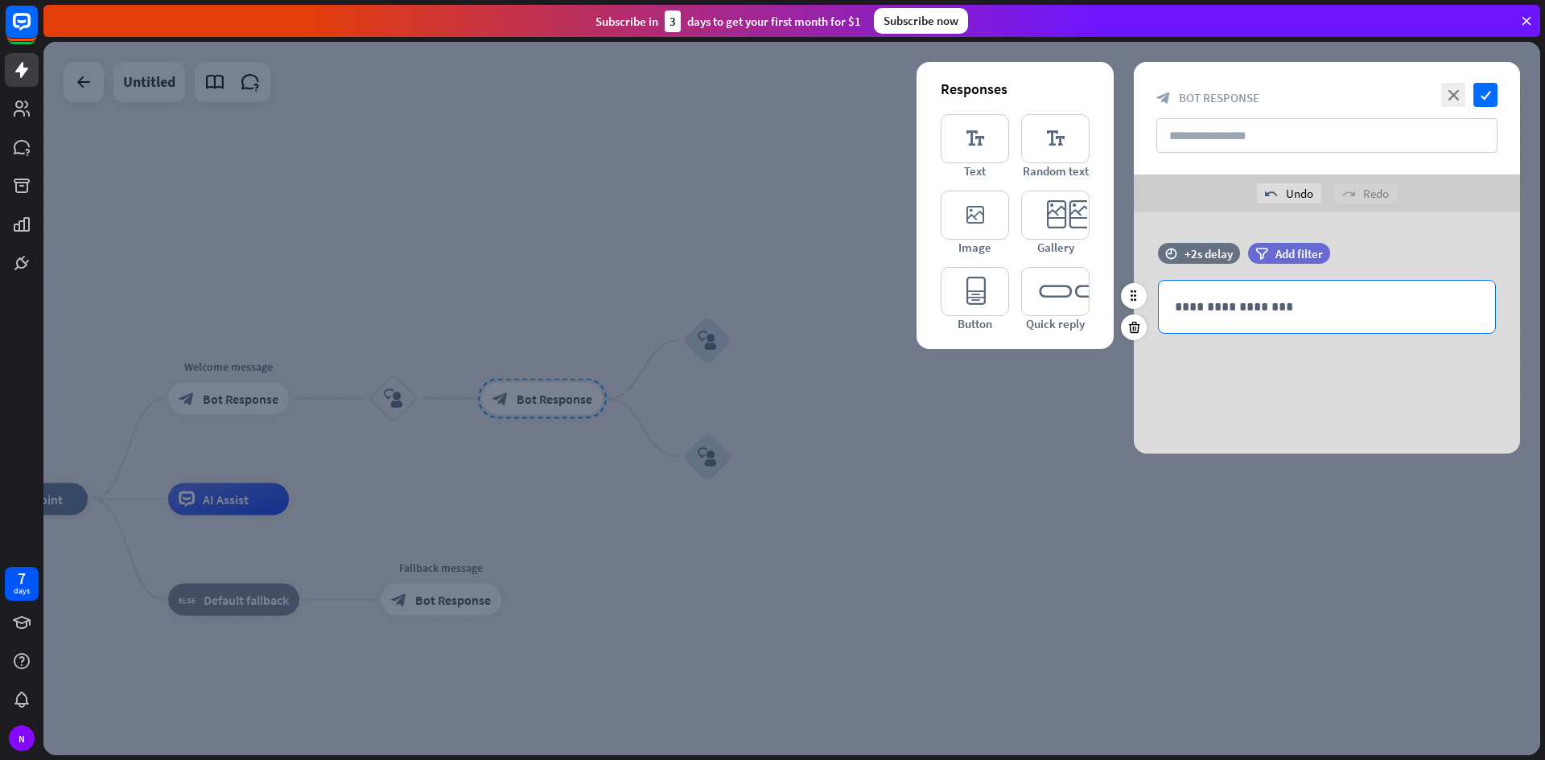
click at [1304, 322] on div "**********" at bounding box center [1327, 307] width 336 height 52
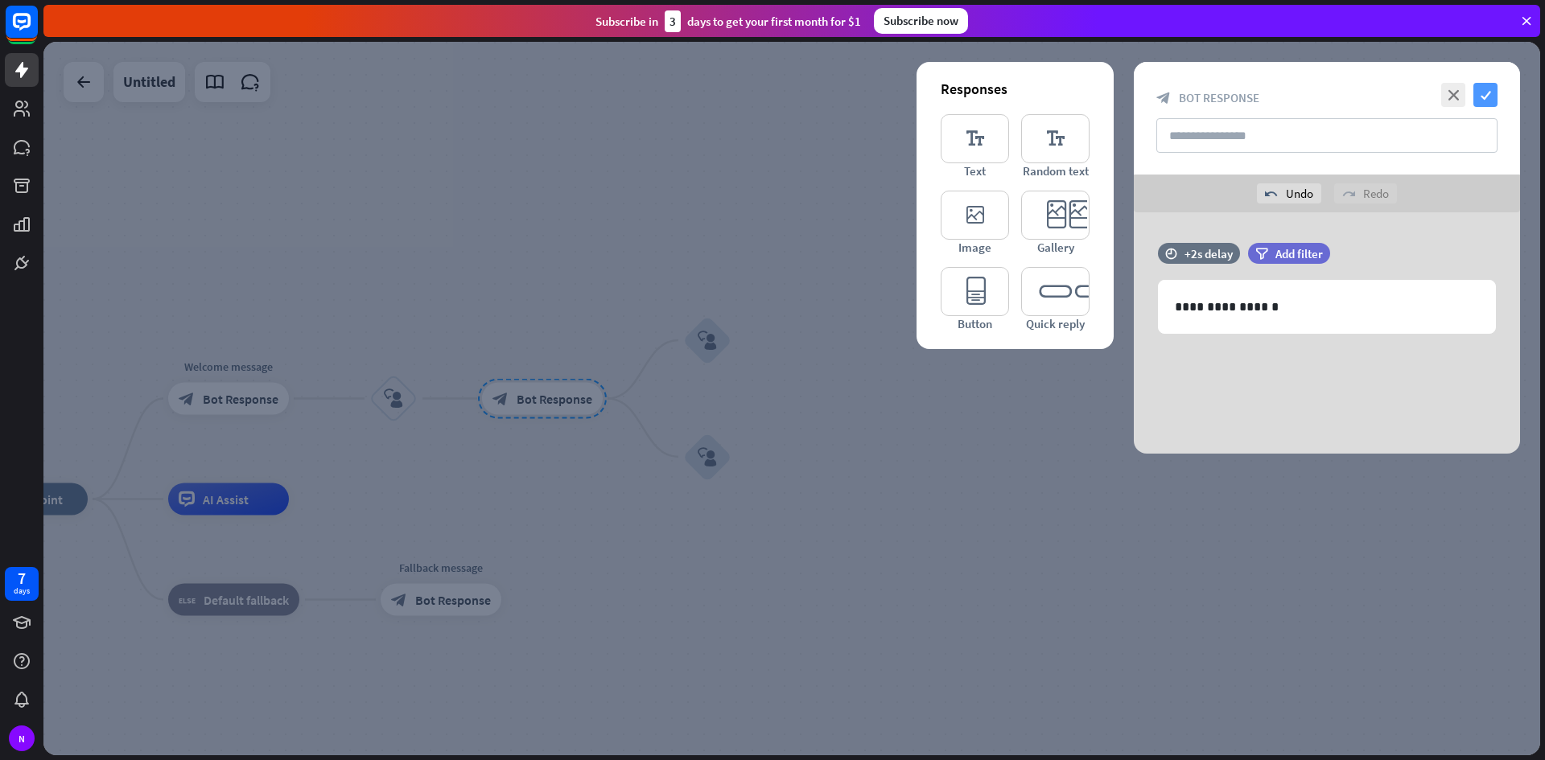
click at [1492, 97] on icon "check" at bounding box center [1485, 95] width 24 height 24
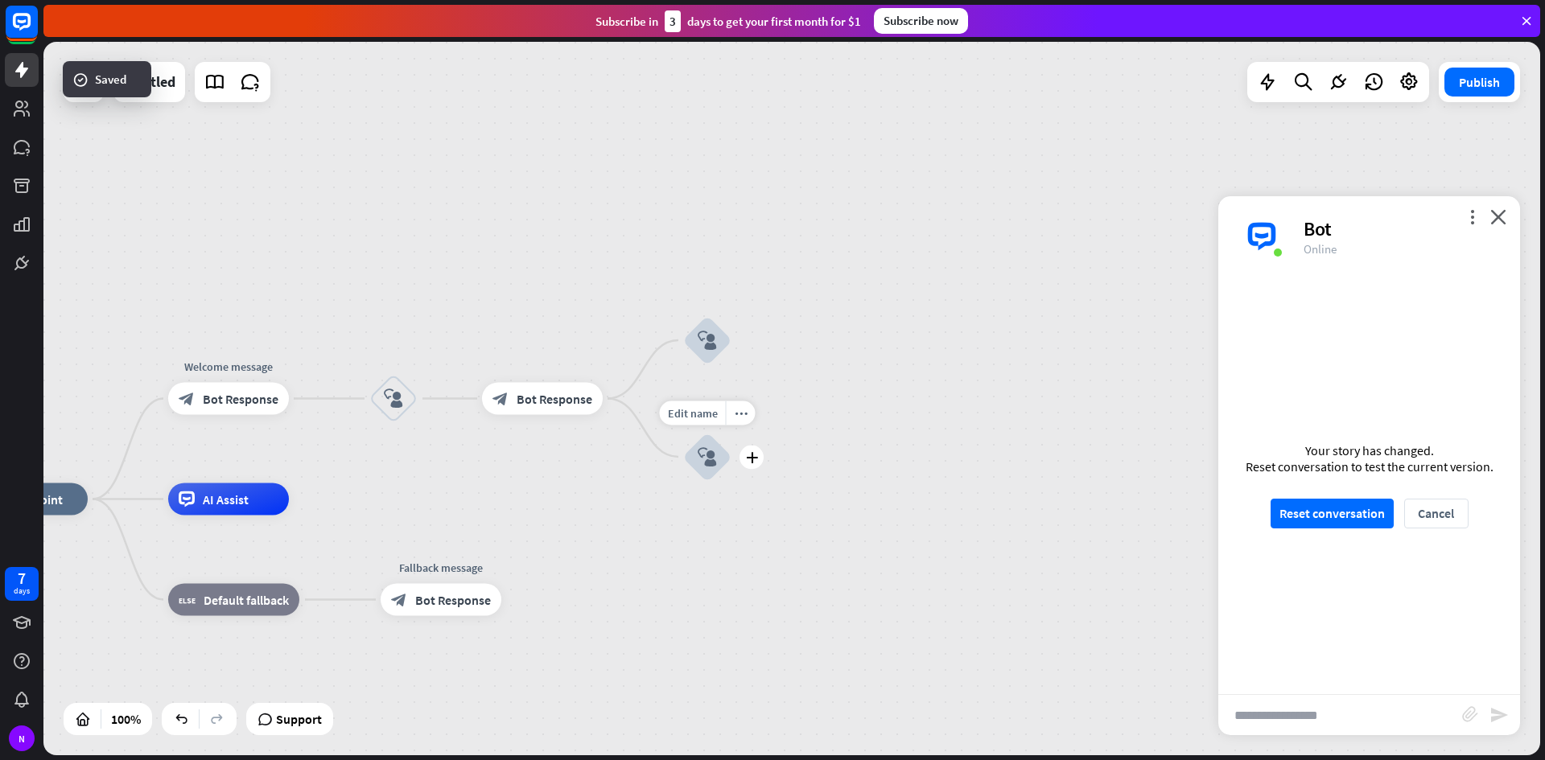
click at [701, 460] on icon "block_user_input" at bounding box center [707, 456] width 19 height 19
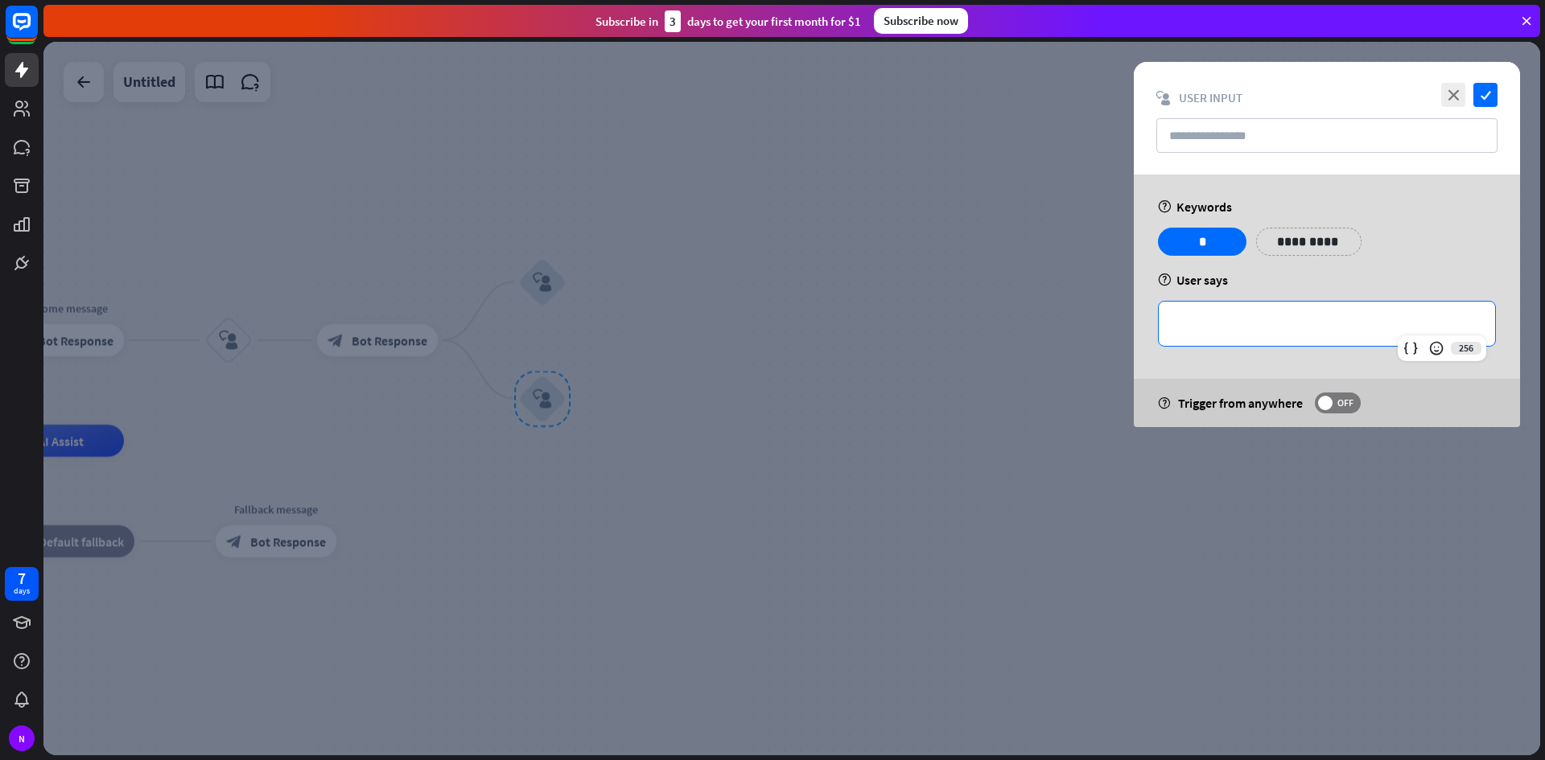
click at [1278, 319] on p "**********" at bounding box center [1327, 324] width 304 height 20
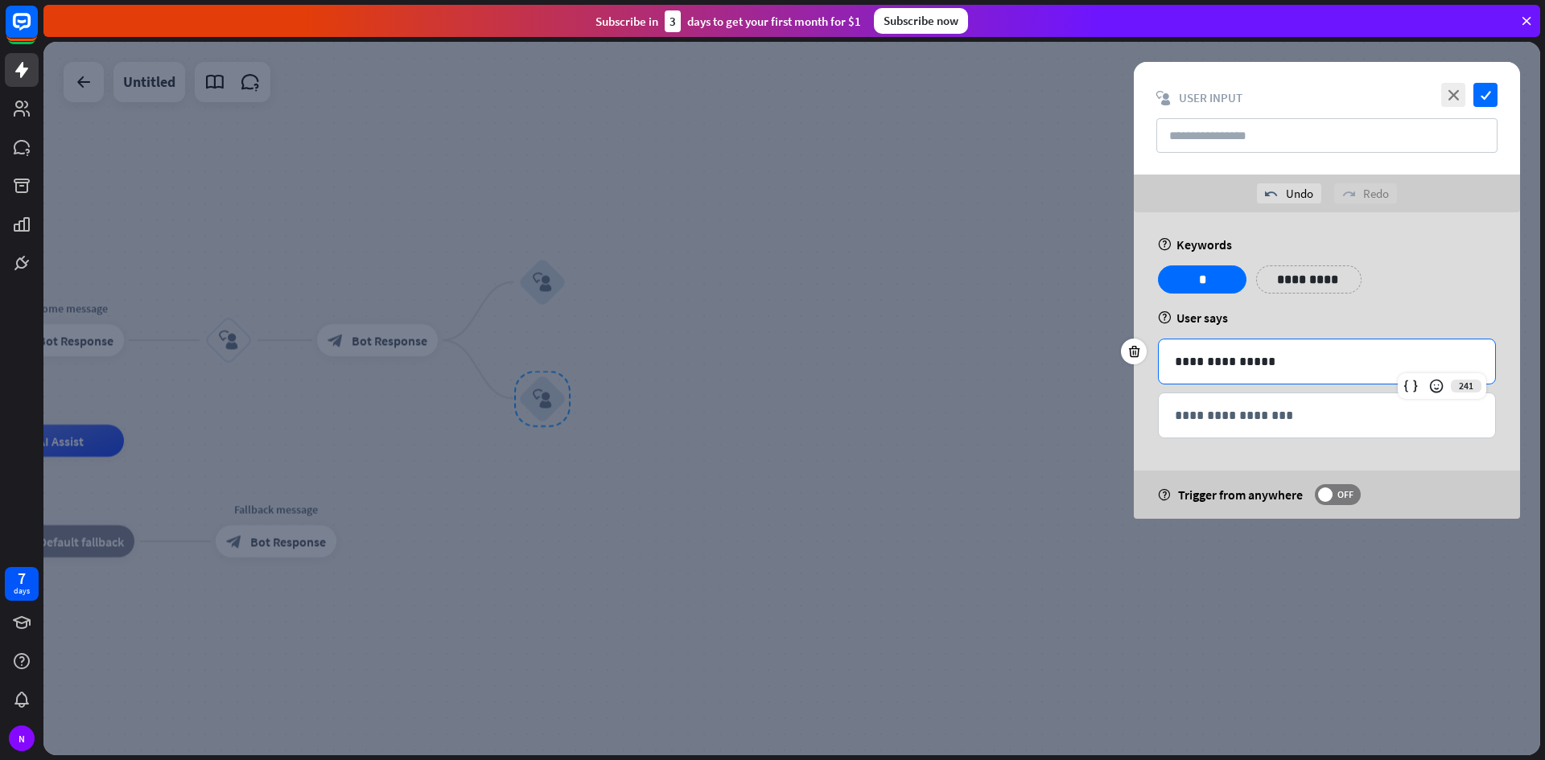
click at [1270, 364] on p "**********" at bounding box center [1327, 362] width 304 height 20
click at [1477, 89] on icon "check" at bounding box center [1485, 95] width 24 height 24
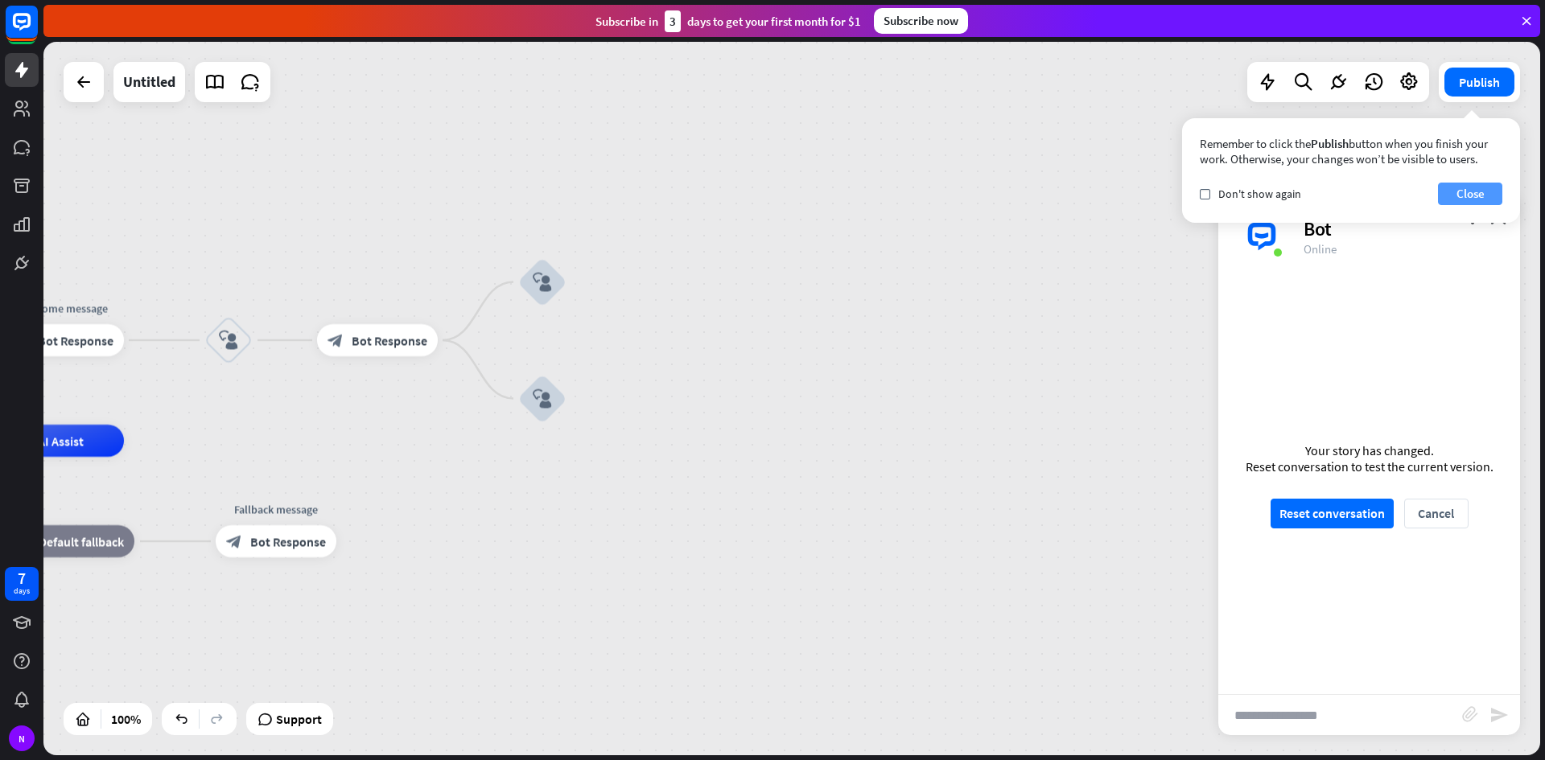
click at [1455, 187] on button "Close" at bounding box center [1470, 194] width 64 height 23
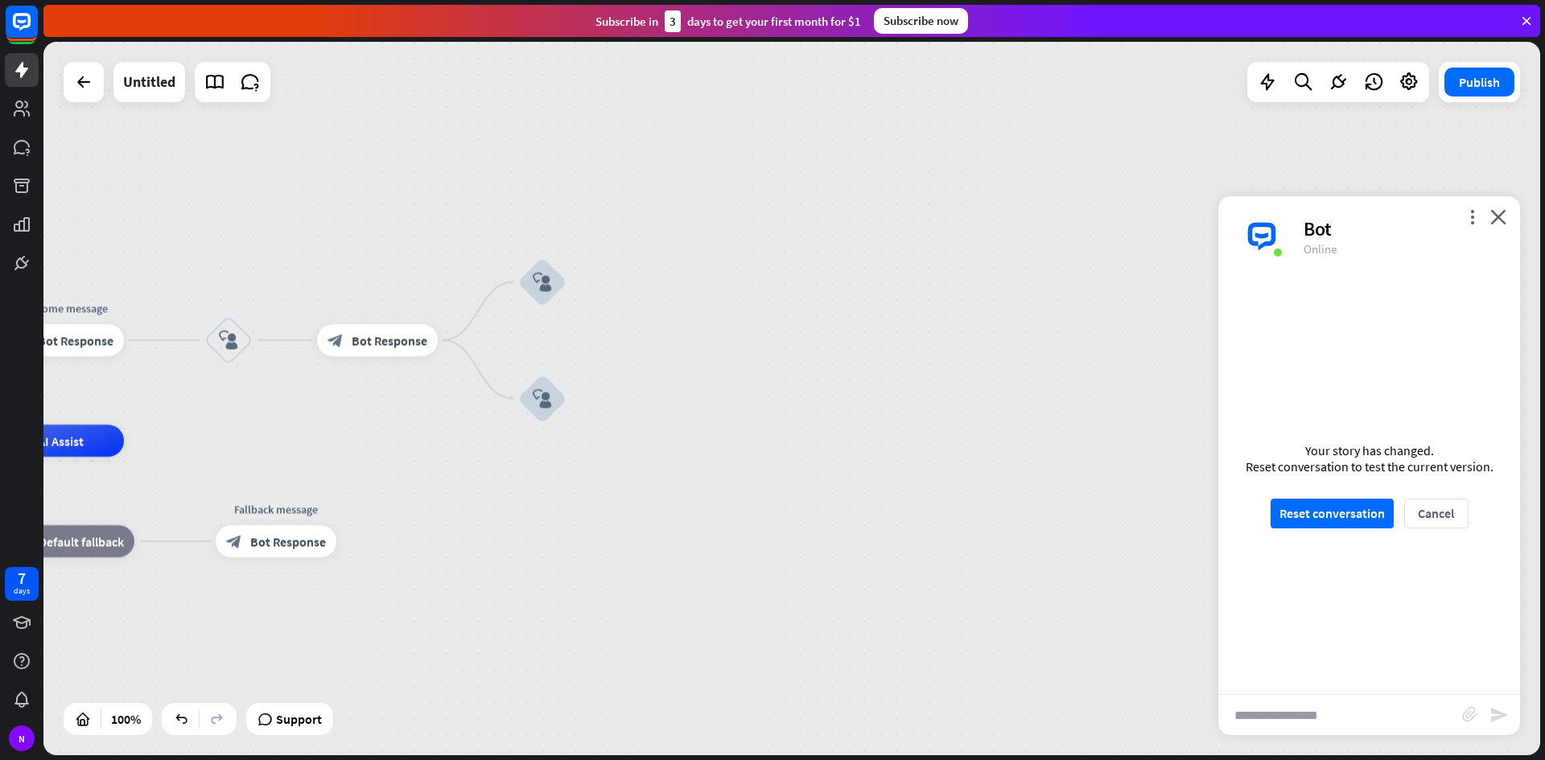
drag, startPoint x: 1250, startPoint y: 311, endPoint x: 1402, endPoint y: 248, distance: 164.8
click at [1402, 248] on div "more_vert close Bot Online Bot Welcome! We're delighted to have you here. Let's…" at bounding box center [1369, 465] width 302 height 539
click at [1492, 222] on icon "close" at bounding box center [1498, 216] width 16 height 15
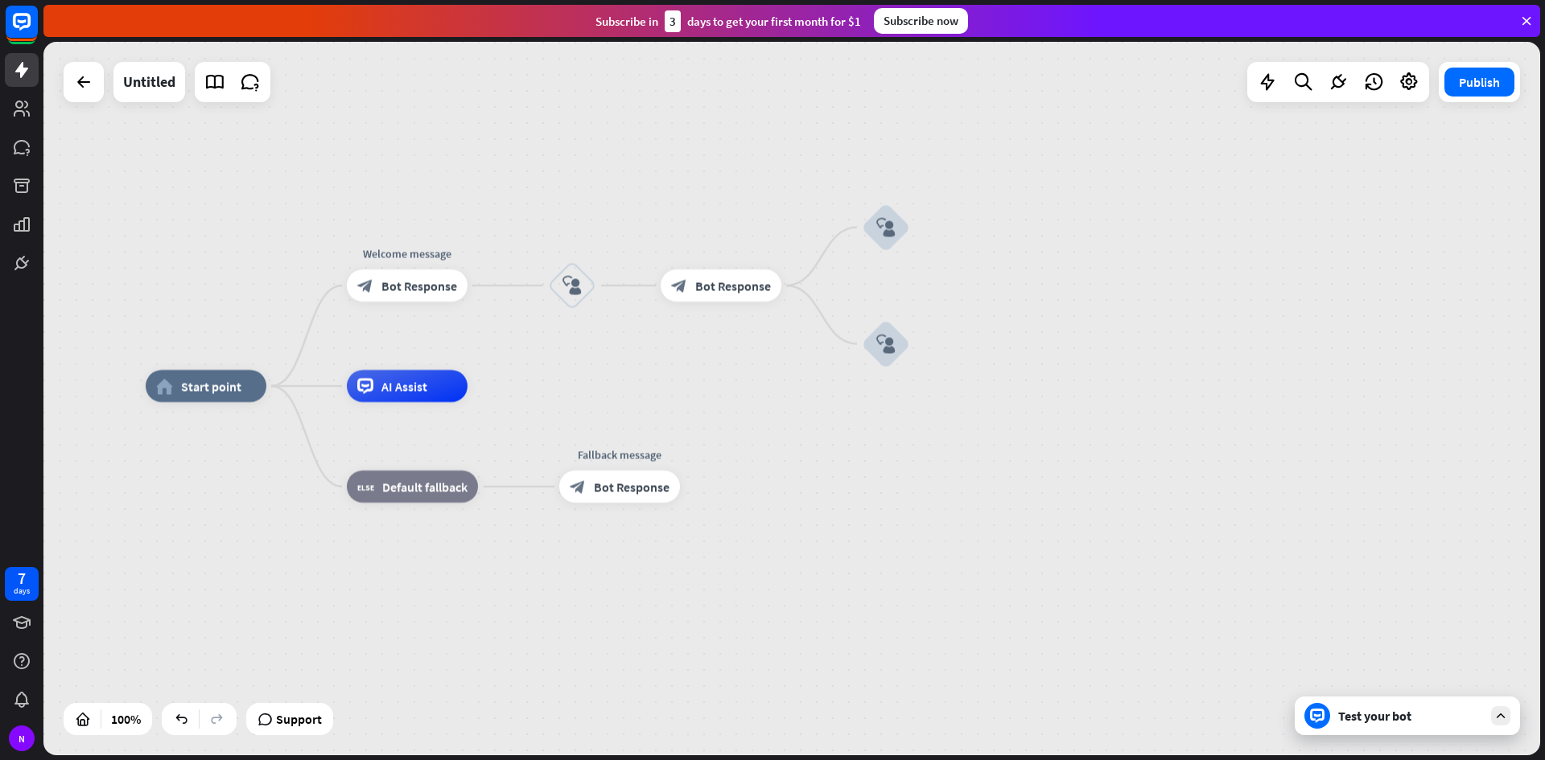
drag, startPoint x: 881, startPoint y: 263, endPoint x: 1225, endPoint y: 208, distance: 347.9
click at [1225, 208] on div "home_2 Start point Welcome message block_bot_response Bot Response block_user_i…" at bounding box center [791, 399] width 1496 height 714
click at [12, 737] on div "N" at bounding box center [22, 739] width 26 height 26
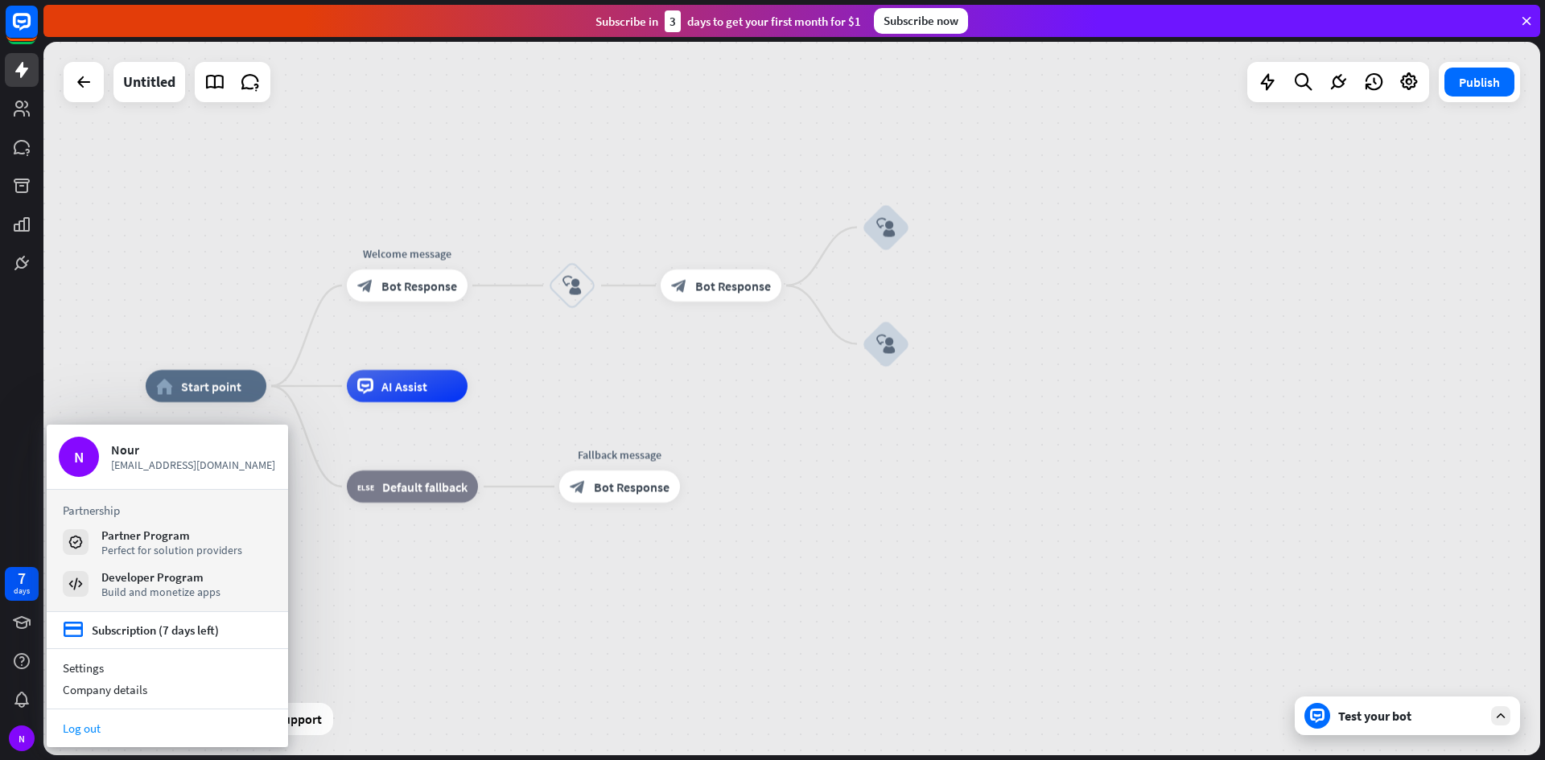
click at [94, 732] on link "Log out" at bounding box center [167, 729] width 241 height 22
